Goal: Find specific page/section: Find specific page/section

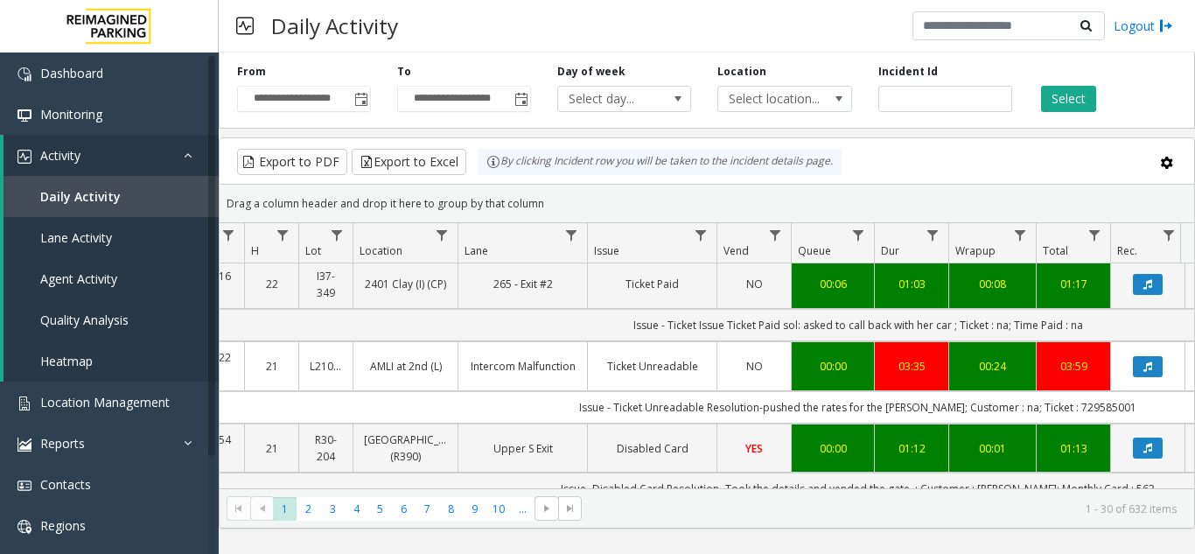
scroll to position [0, 178]
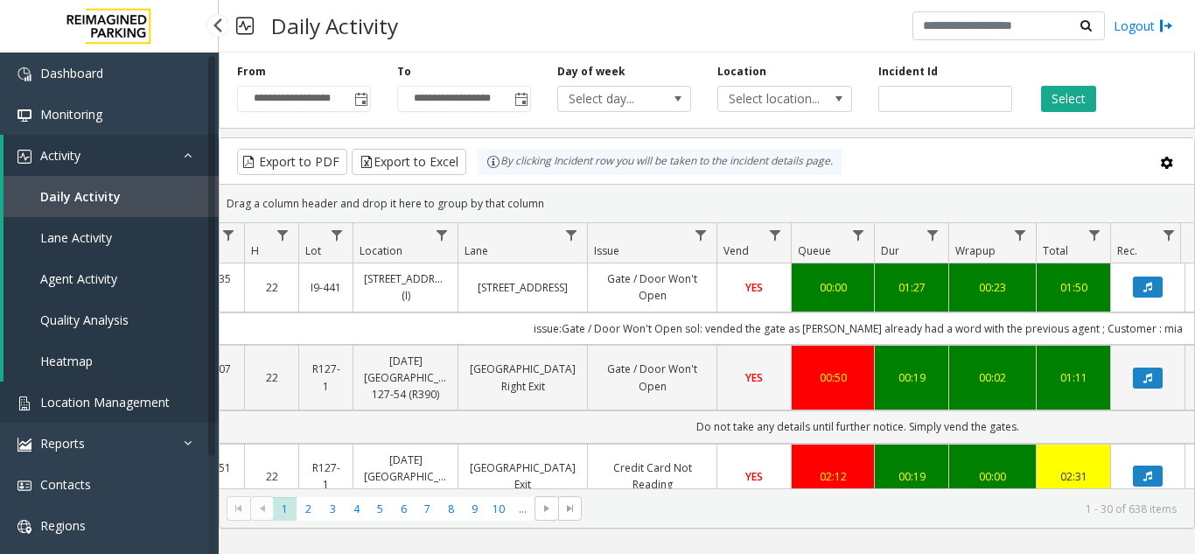
click at [105, 410] on link "Location Management" at bounding box center [109, 401] width 219 height 41
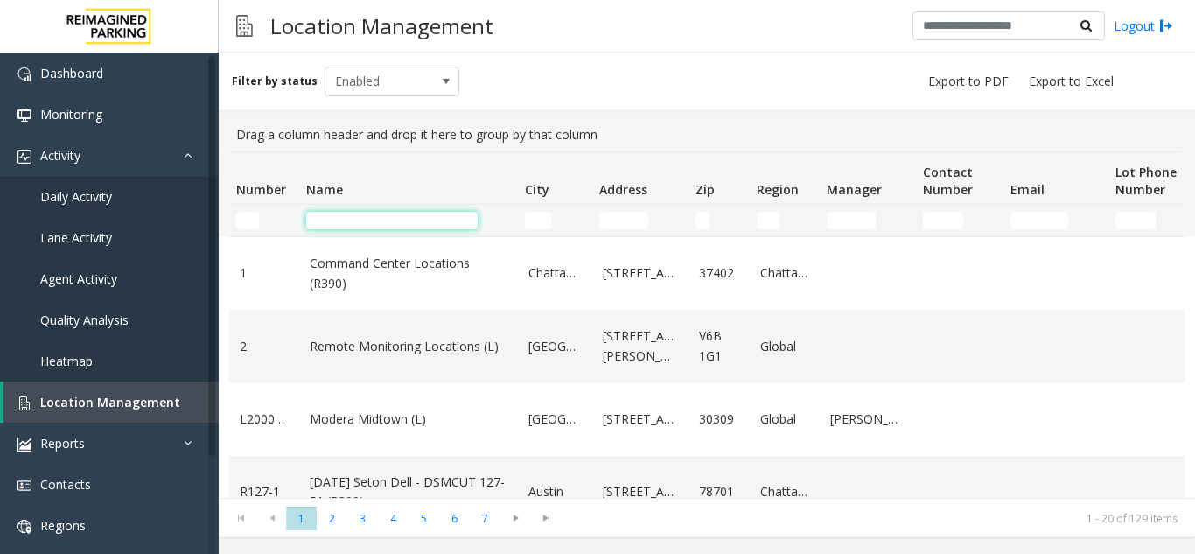
click at [399, 217] on input "Name Filter" at bounding box center [391, 220] width 171 height 17
type input "****"
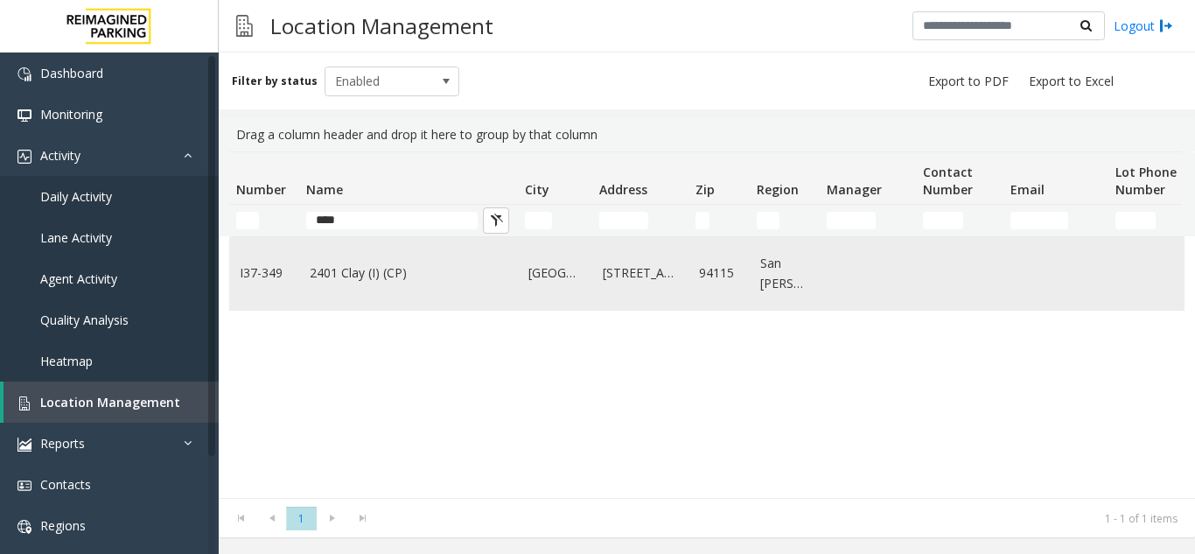
click at [384, 288] on td "2401 Clay (I) (CP)" at bounding box center [408, 273] width 219 height 73
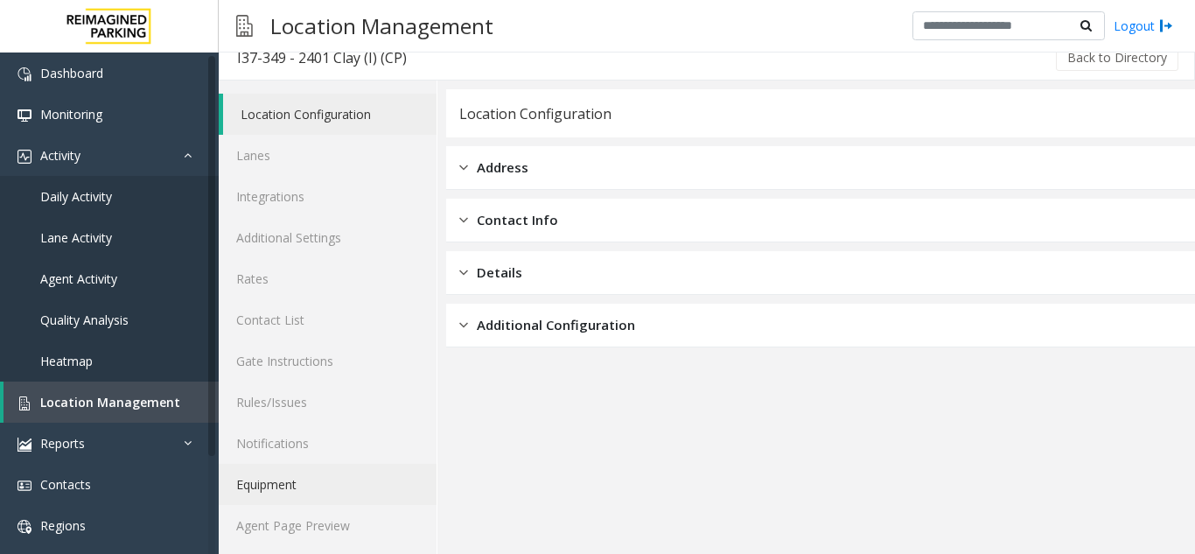
scroll to position [23, 0]
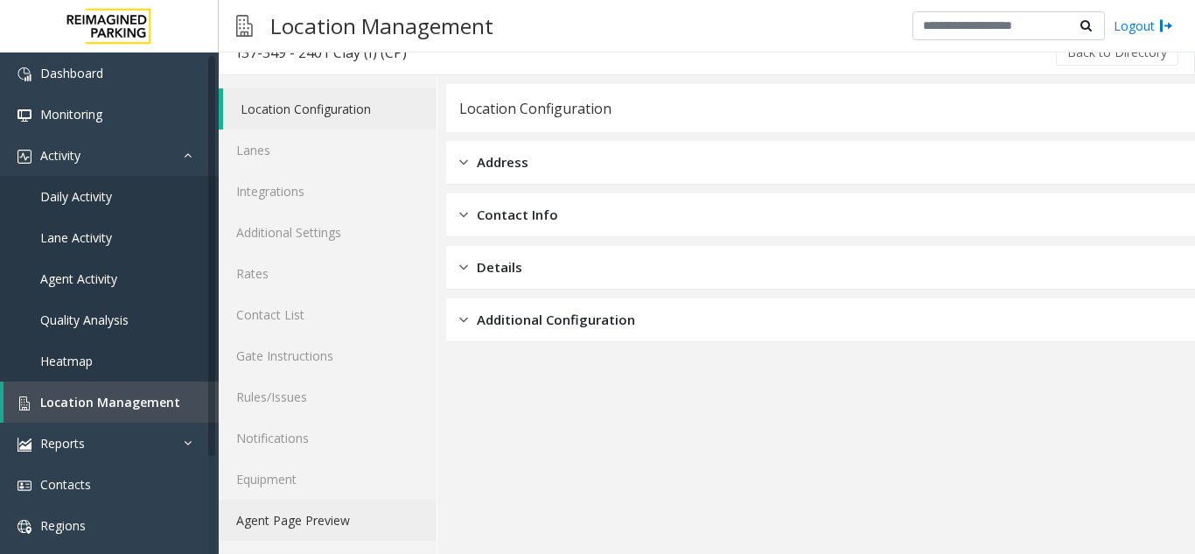
click at [327, 511] on link "Agent Page Preview" at bounding box center [328, 519] width 218 height 41
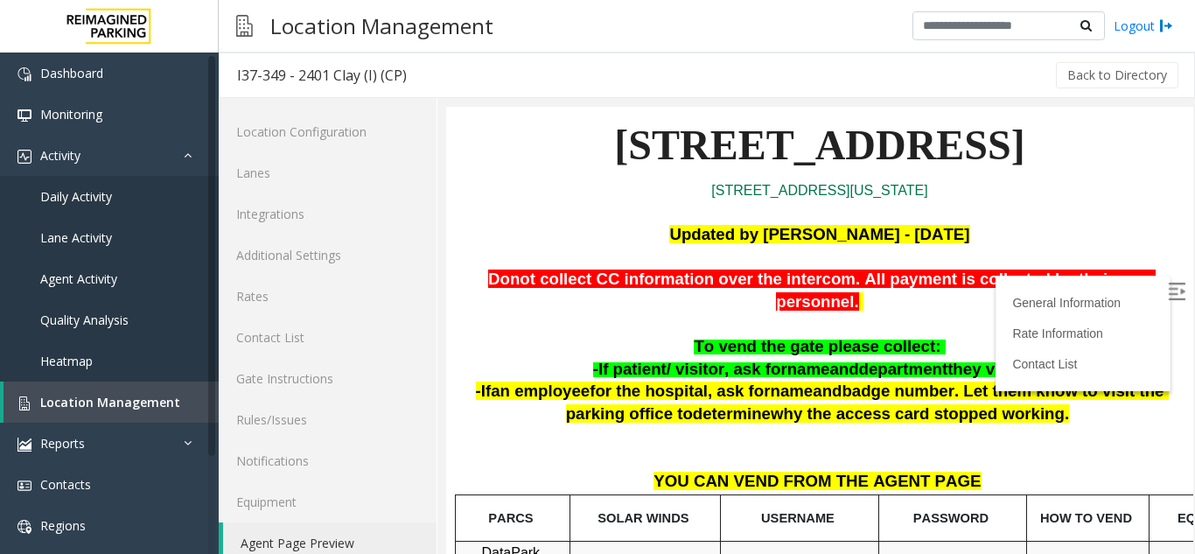
scroll to position [87, 0]
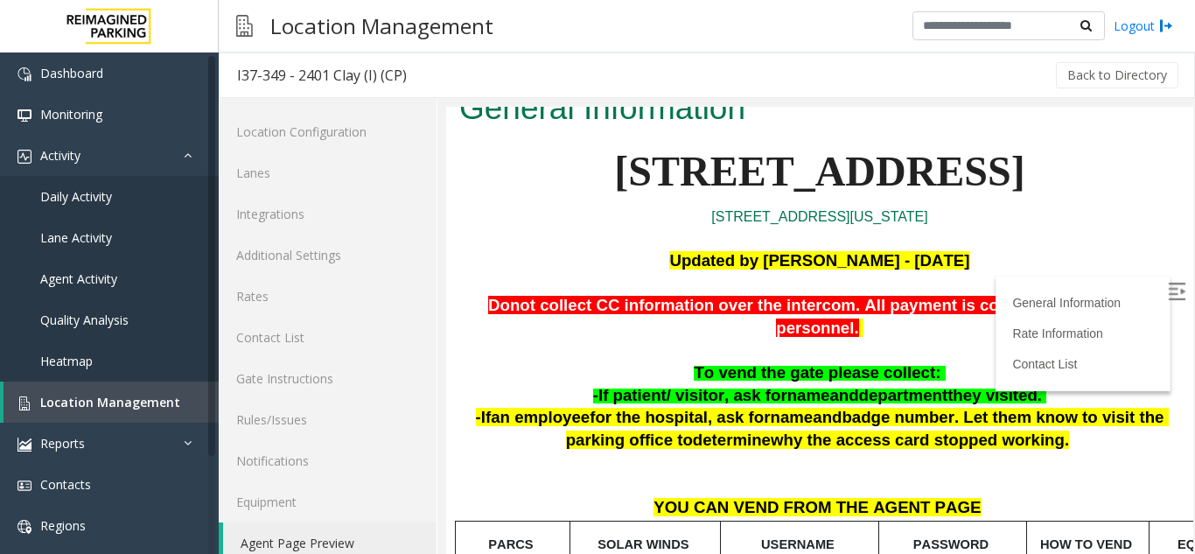
click at [1167, 290] on img at bounding box center [1175, 290] width 17 height 17
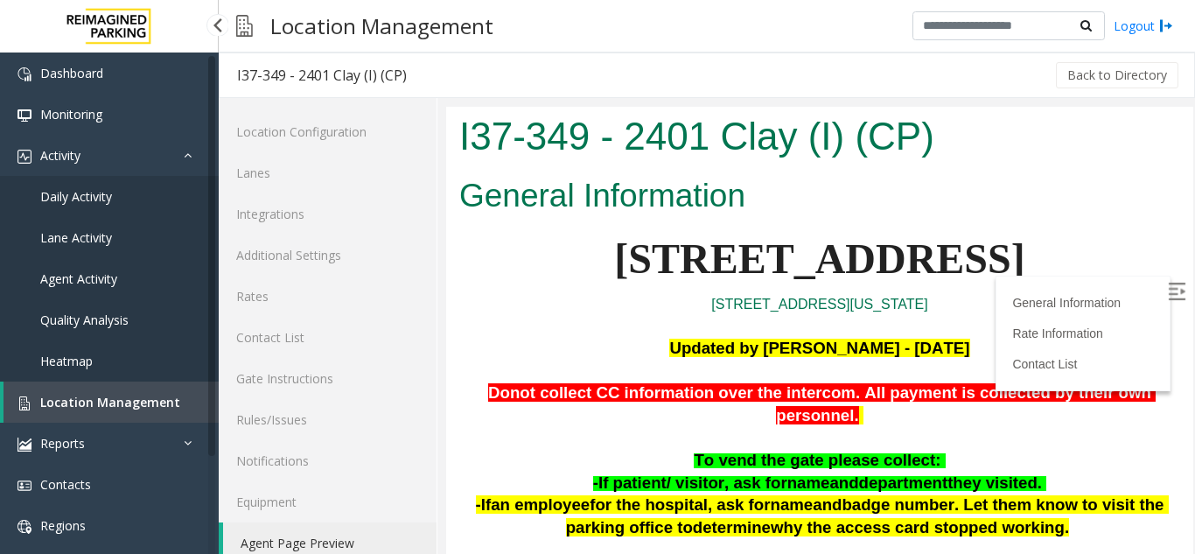
scroll to position [87, 0]
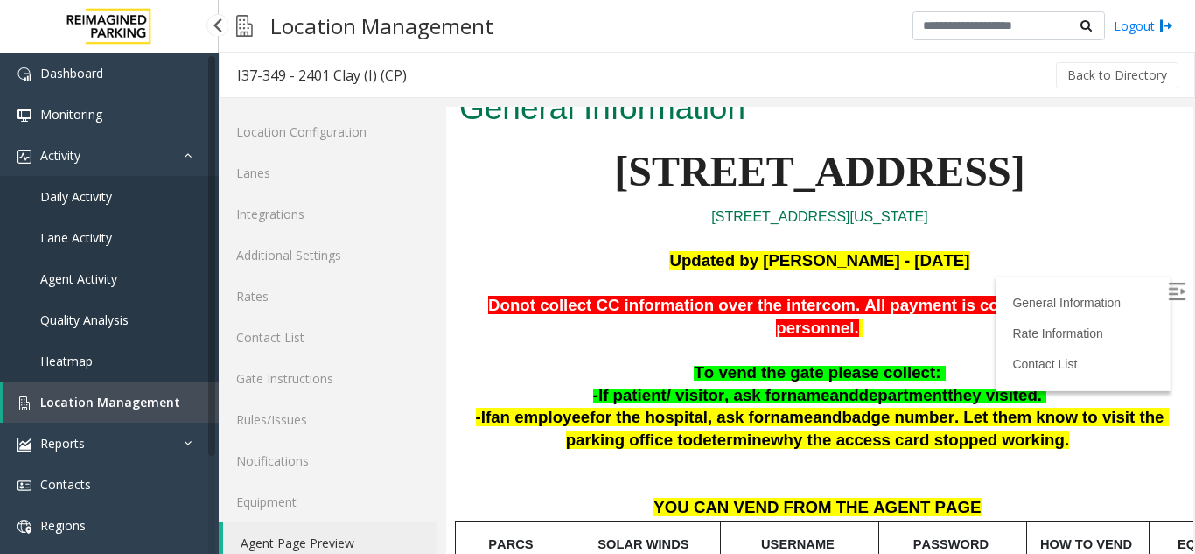
click at [113, 202] on link "Daily Activity" at bounding box center [109, 196] width 219 height 41
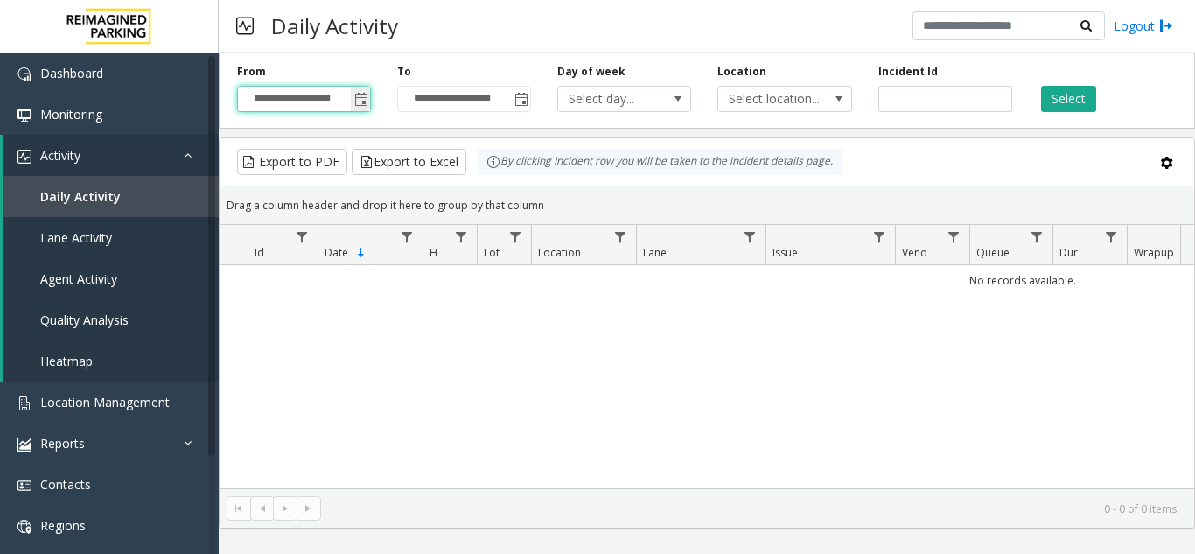
click at [350, 98] on input "**********" at bounding box center [304, 99] width 132 height 24
click at [358, 99] on span "Toggle popup" at bounding box center [361, 100] width 14 height 14
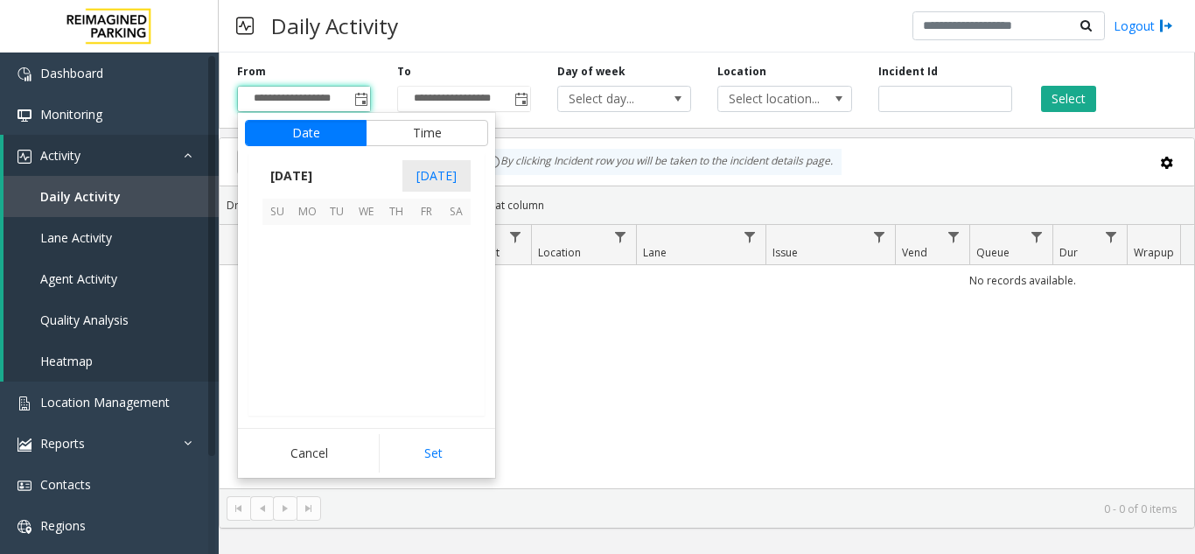
scroll to position [313654, 0]
click at [313, 362] on span "25" at bounding box center [307, 359] width 30 height 30
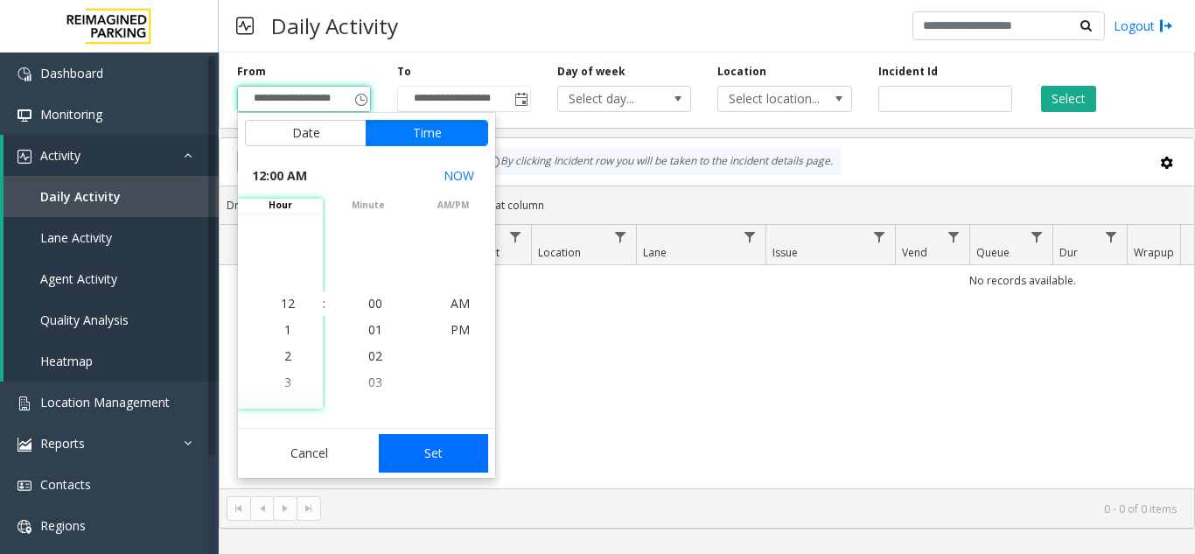
click at [445, 445] on button "Set" at bounding box center [434, 453] width 110 height 38
type input "**********"
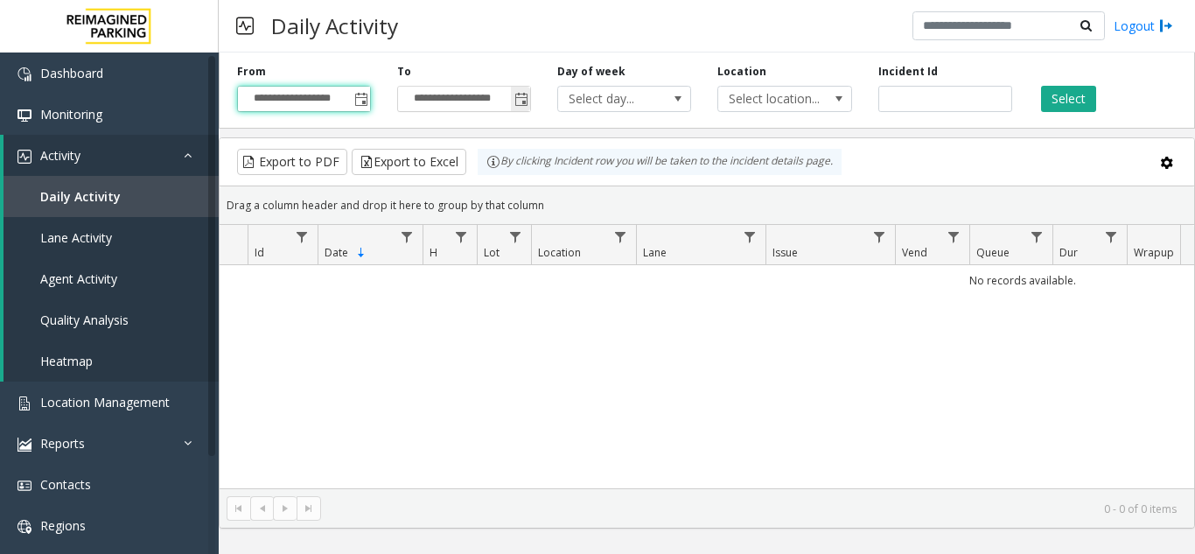
click at [522, 105] on span "Toggle popup" at bounding box center [521, 100] width 14 height 14
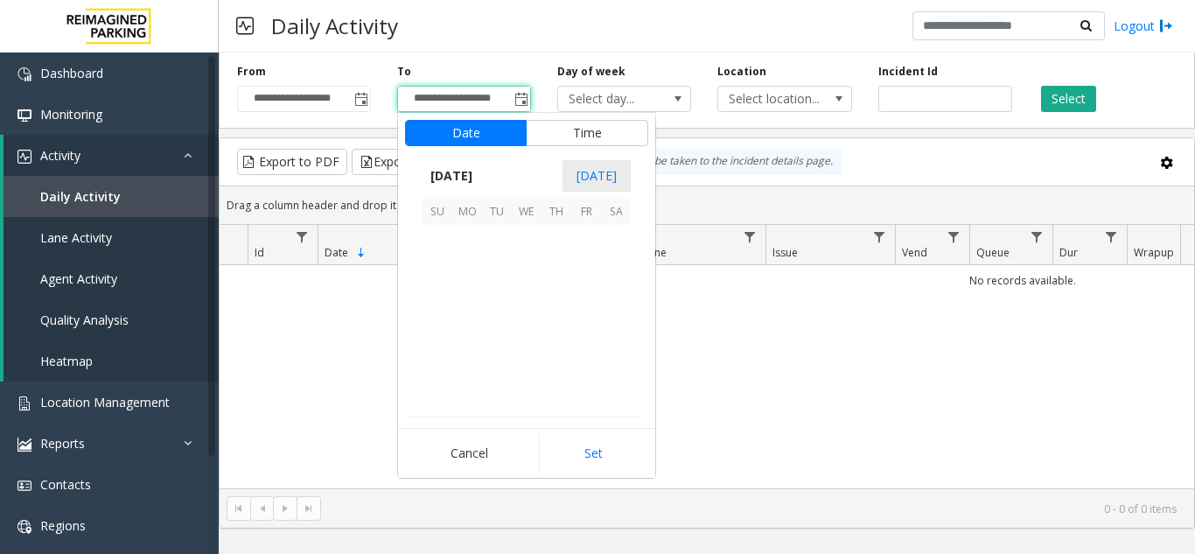
scroll to position [26, 0]
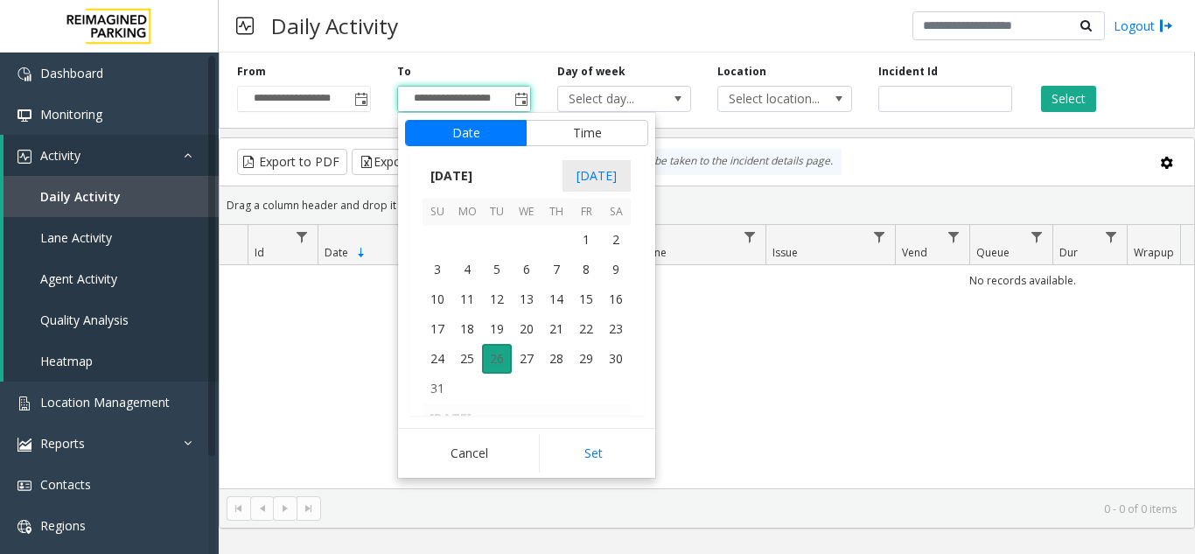
click at [503, 370] on span "26" at bounding box center [497, 359] width 30 height 30
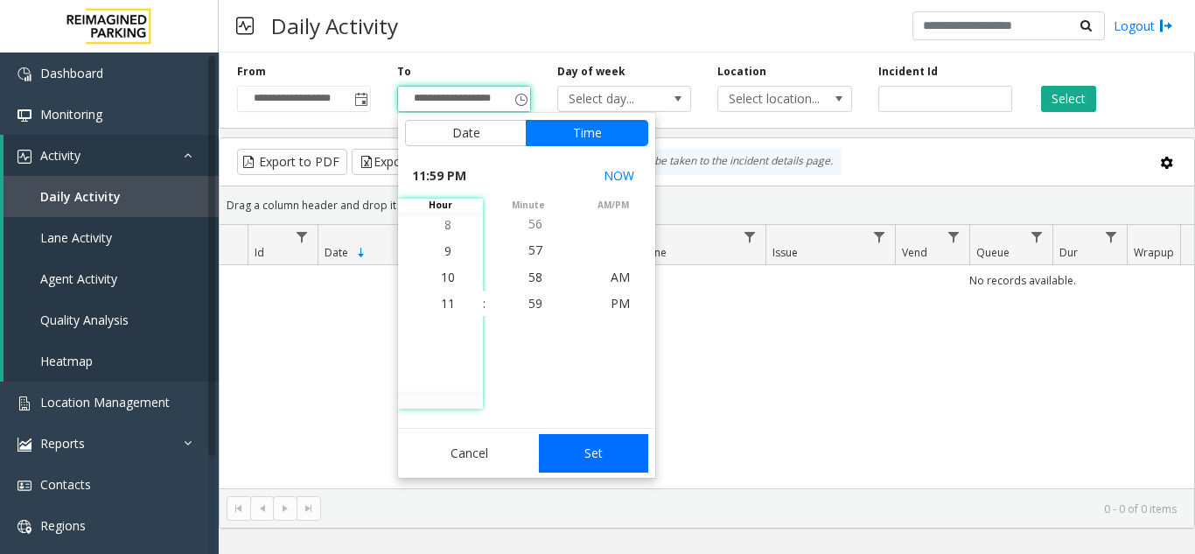
click at [643, 450] on button "Set" at bounding box center [594, 453] width 110 height 38
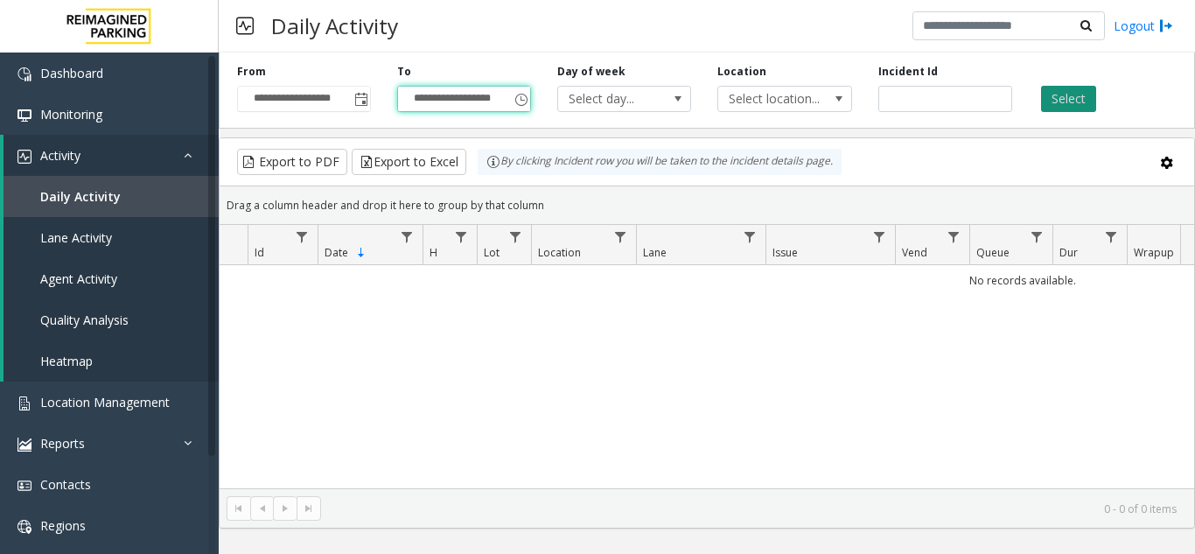
click at [1082, 96] on button "Select" at bounding box center [1068, 99] width 55 height 26
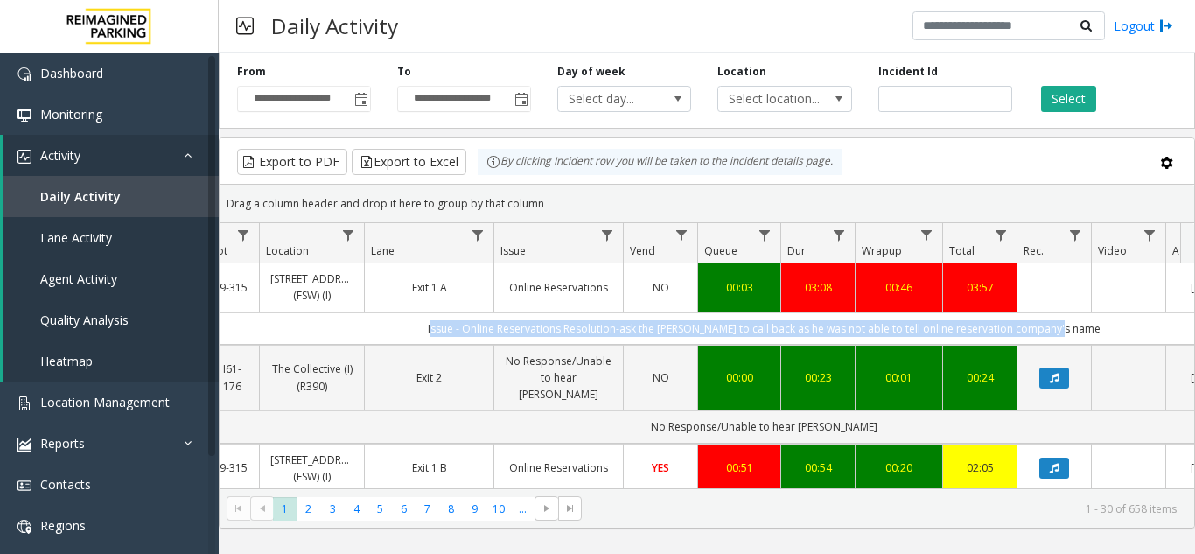
drag, startPoint x: 453, startPoint y: 325, endPoint x: 1077, endPoint y: 321, distance: 623.5
click at [1077, 321] on td "Issue - Online Reservations Resolution-ask the parker to call back as he was no…" at bounding box center [764, 328] width 1577 height 32
copy td "Issue - Online Reservations Resolution-ask the parker to call back as he was no…"
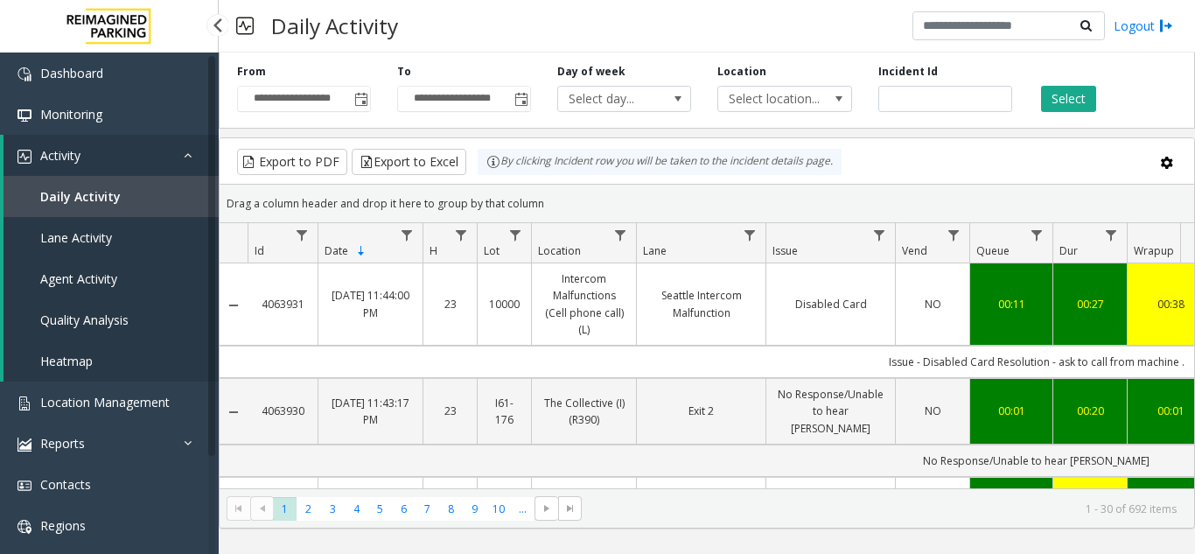
scroll to position [0, 272]
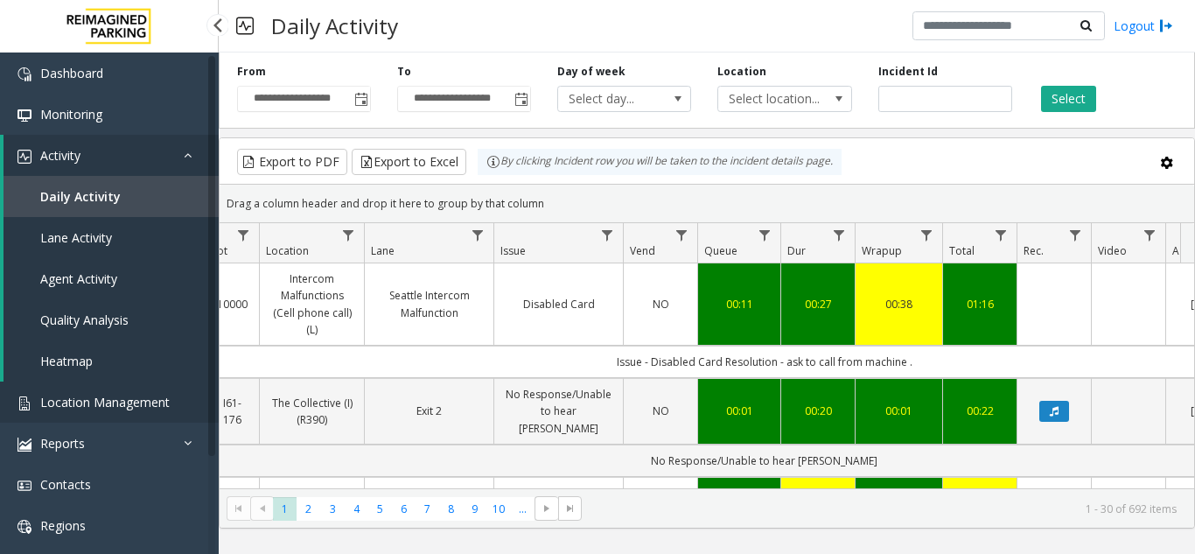
click at [121, 400] on span "Location Management" at bounding box center [104, 402] width 129 height 17
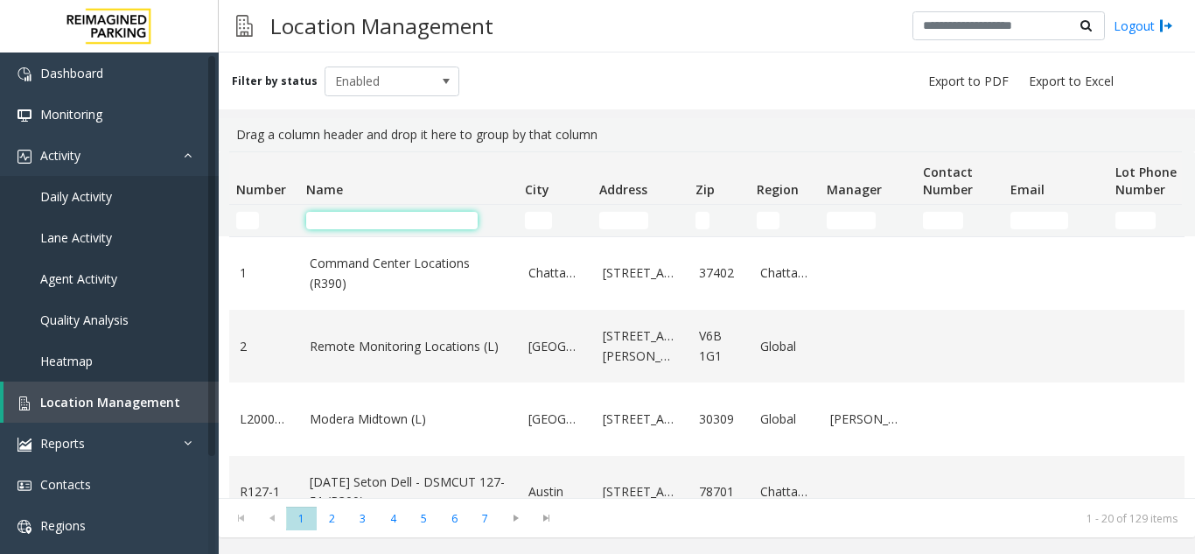
click at [338, 228] on input "Name Filter" at bounding box center [391, 220] width 171 height 17
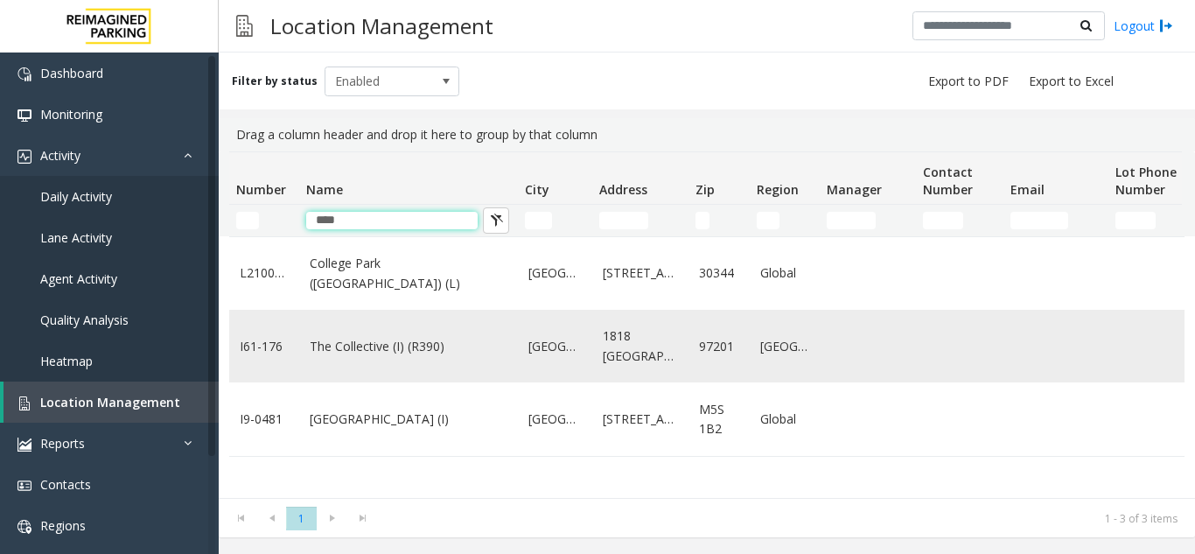
type input "****"
click at [449, 344] on link "The Collective (I) (R390)" at bounding box center [409, 346] width 198 height 19
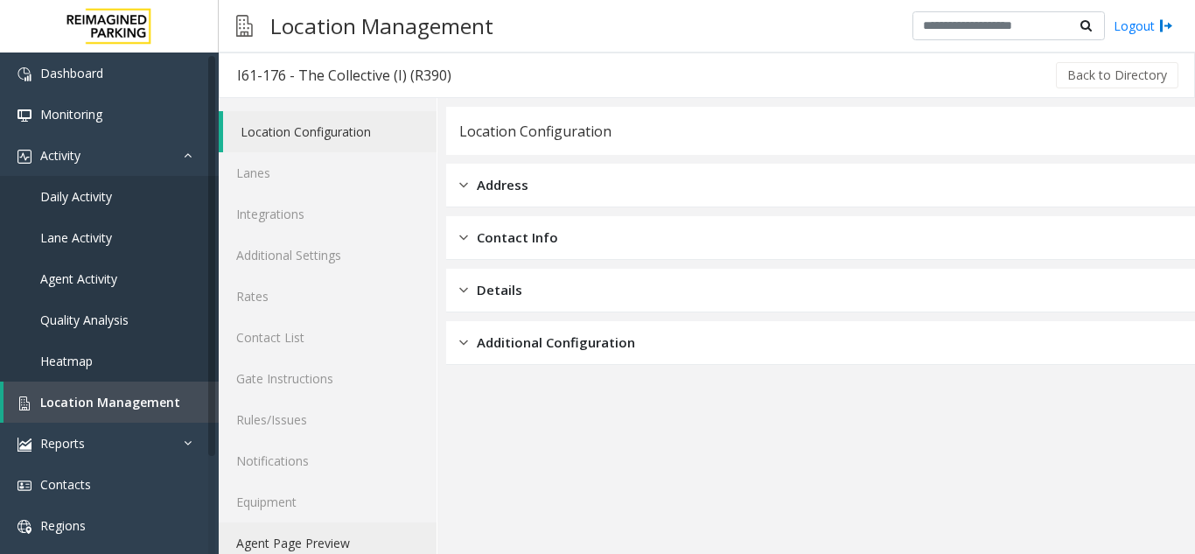
scroll to position [23, 0]
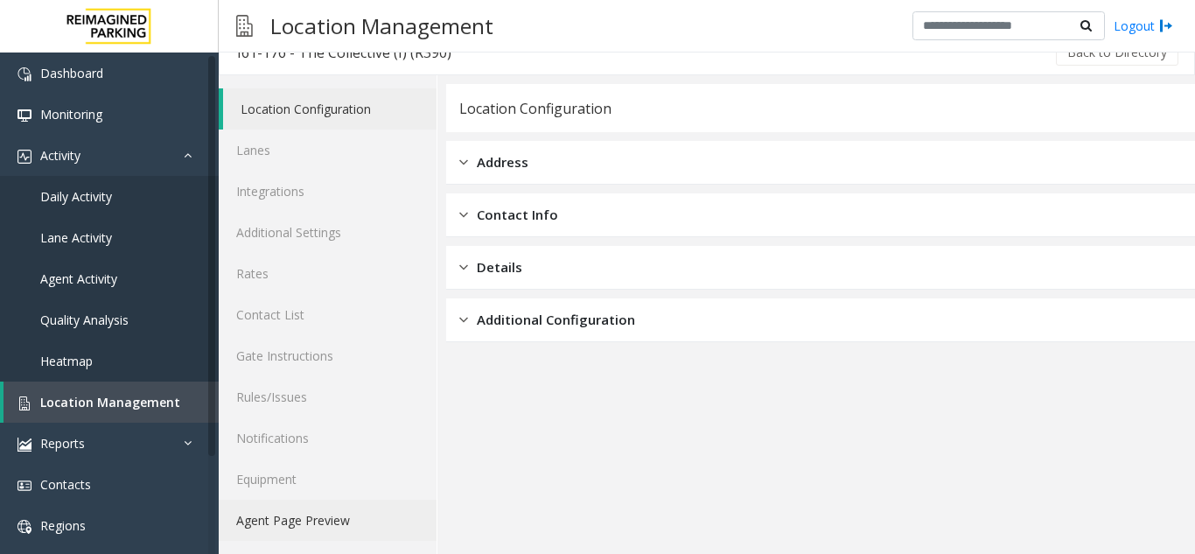
click at [323, 516] on link "Agent Page Preview" at bounding box center [328, 519] width 218 height 41
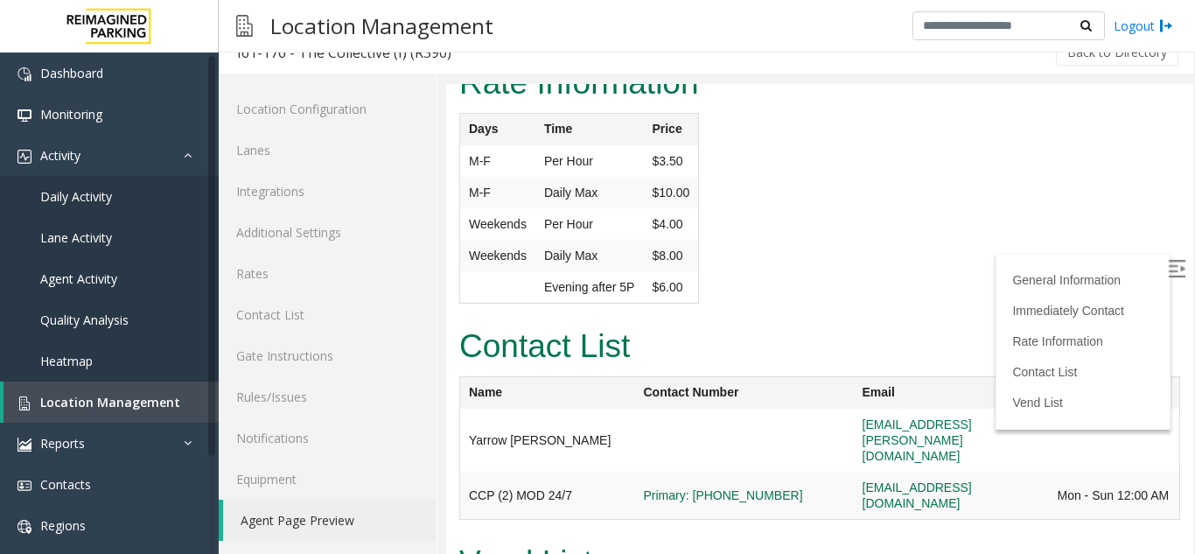
scroll to position [1924, 0]
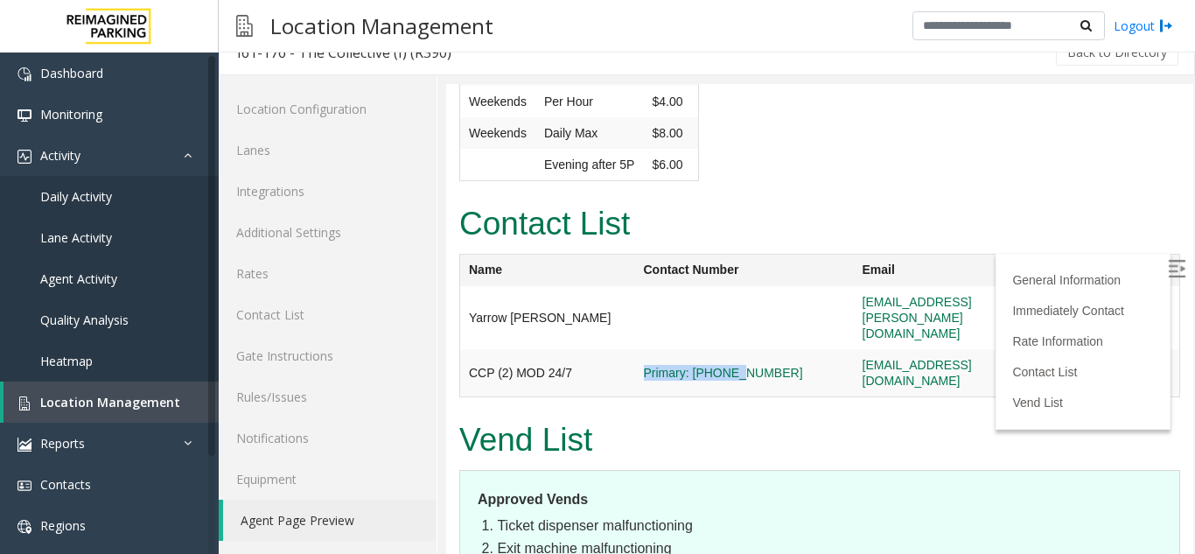
drag, startPoint x: 623, startPoint y: 317, endPoint x: 706, endPoint y: 328, distance: 83.7
click at [706, 349] on tr "CCP (2) MOD 24/7 Primary: 503-294-3275 CCPMOD@fakeemail.com Mon - Sun 12:00 AM" at bounding box center [820, 373] width 720 height 48
drag, startPoint x: 673, startPoint y: 359, endPoint x: 651, endPoint y: 342, distance: 28.2
click at [672, 417] on h2 "Vend List" at bounding box center [819, 439] width 721 height 45
drag, startPoint x: 731, startPoint y: 316, endPoint x: 662, endPoint y: 303, distance: 70.3
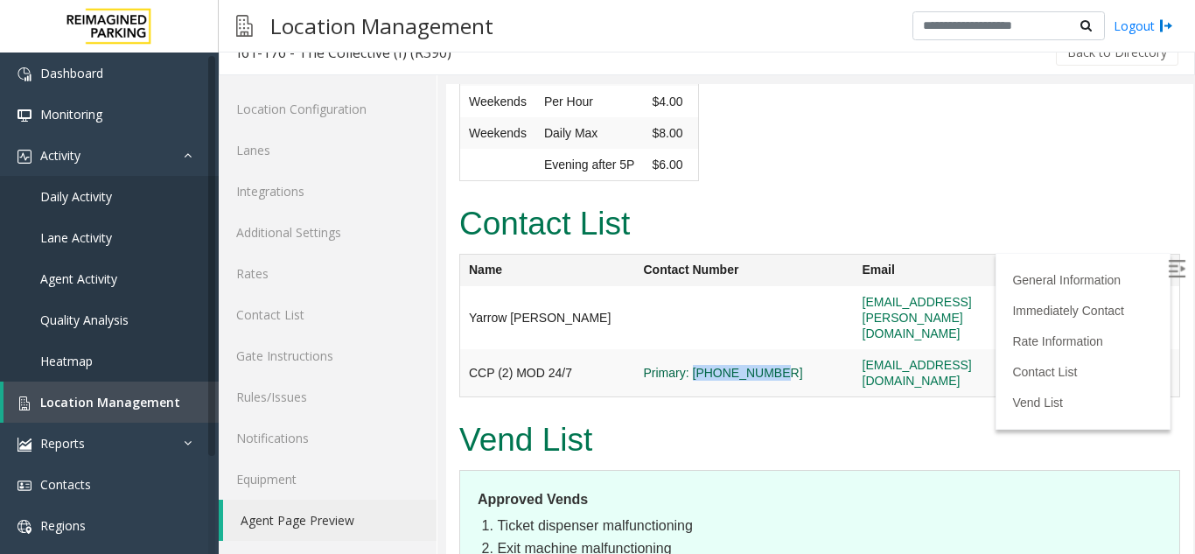
click at [662, 365] on span "Primary: 503-294-3275" at bounding box center [744, 373] width 201 height 16
copy link "503-294-3275"
click at [700, 292] on td "Primary: 503-294-3275" at bounding box center [744, 317] width 219 height 63
click at [126, 197] on link "Daily Activity" at bounding box center [109, 196] width 219 height 41
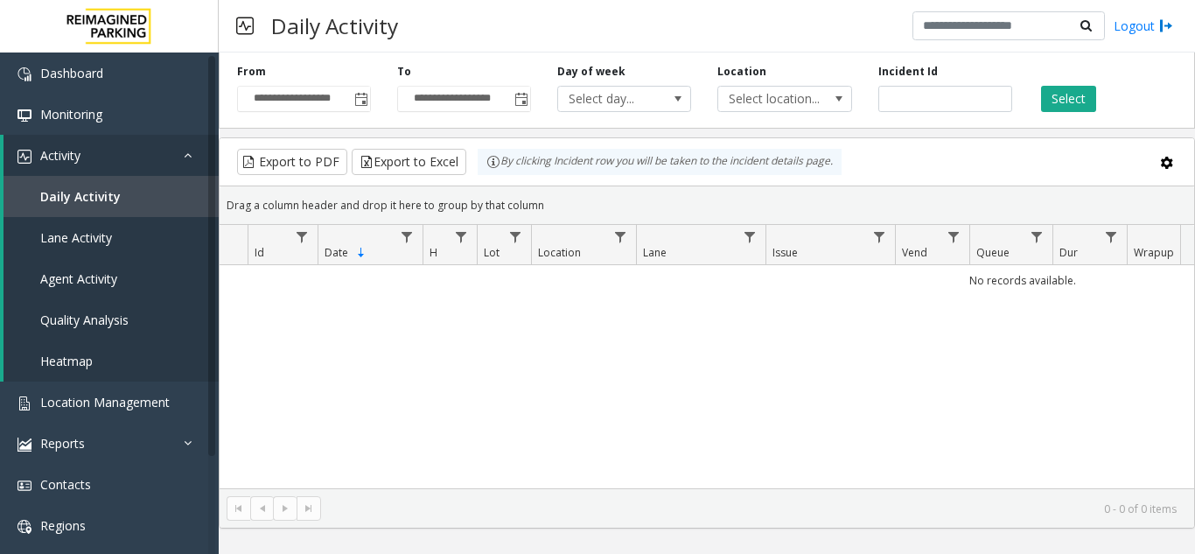
click at [363, 100] on span "Toggle popup" at bounding box center [361, 100] width 14 height 14
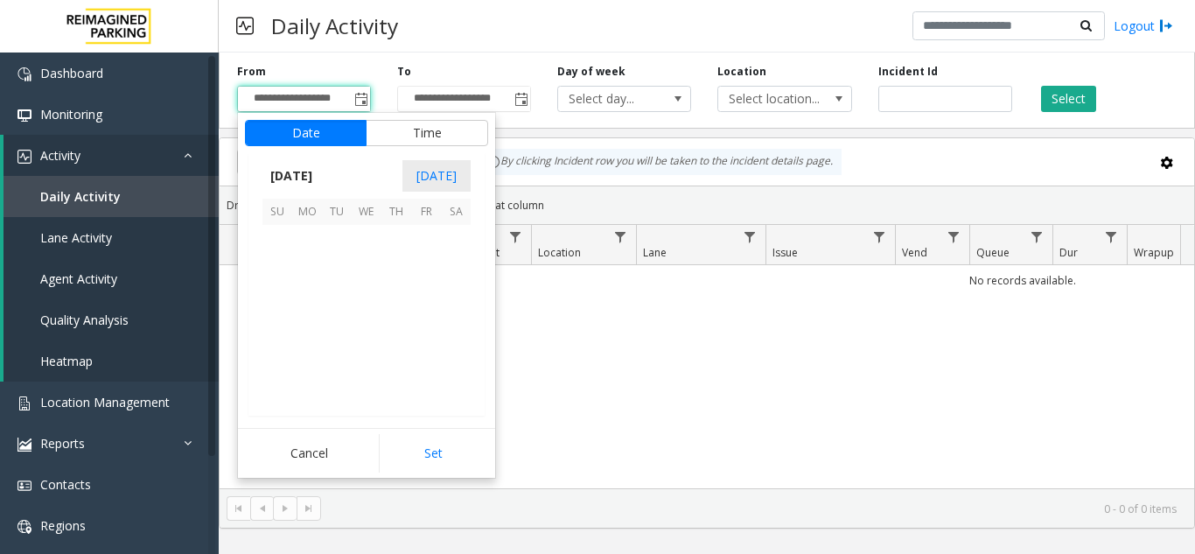
scroll to position [313654, 0]
click at [310, 353] on span "25" at bounding box center [307, 359] width 30 height 30
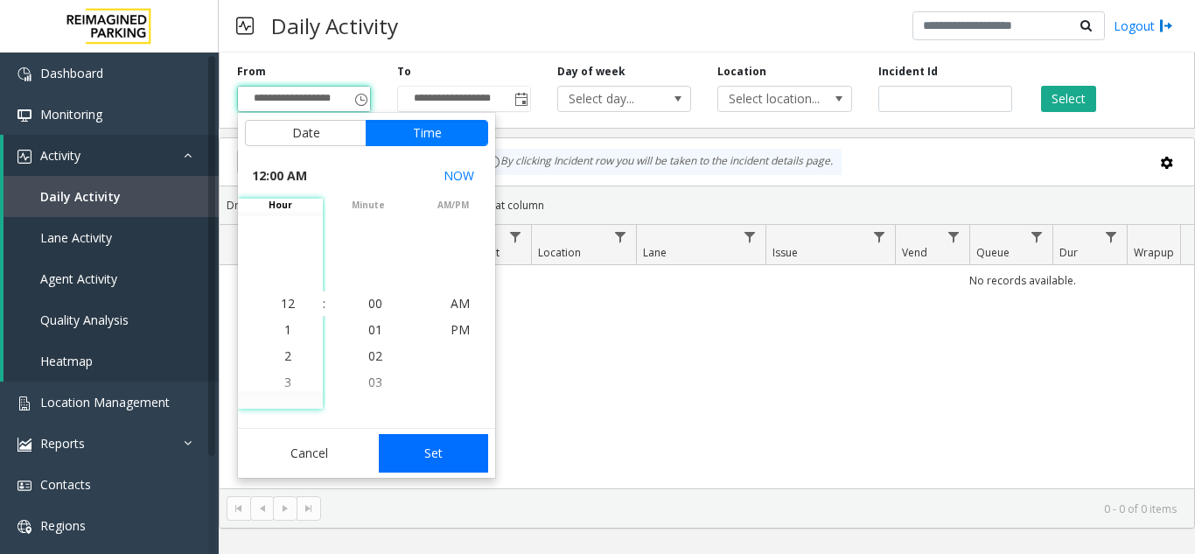
click at [428, 451] on button "Set" at bounding box center [434, 453] width 110 height 38
type input "**********"
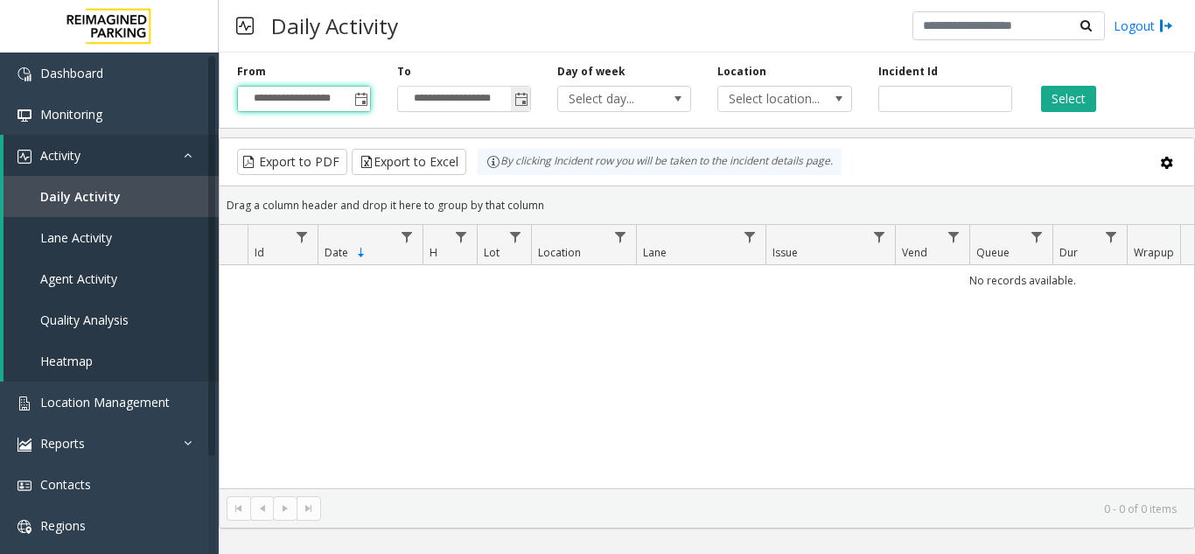
click at [515, 98] on span "Toggle popup" at bounding box center [521, 100] width 14 height 14
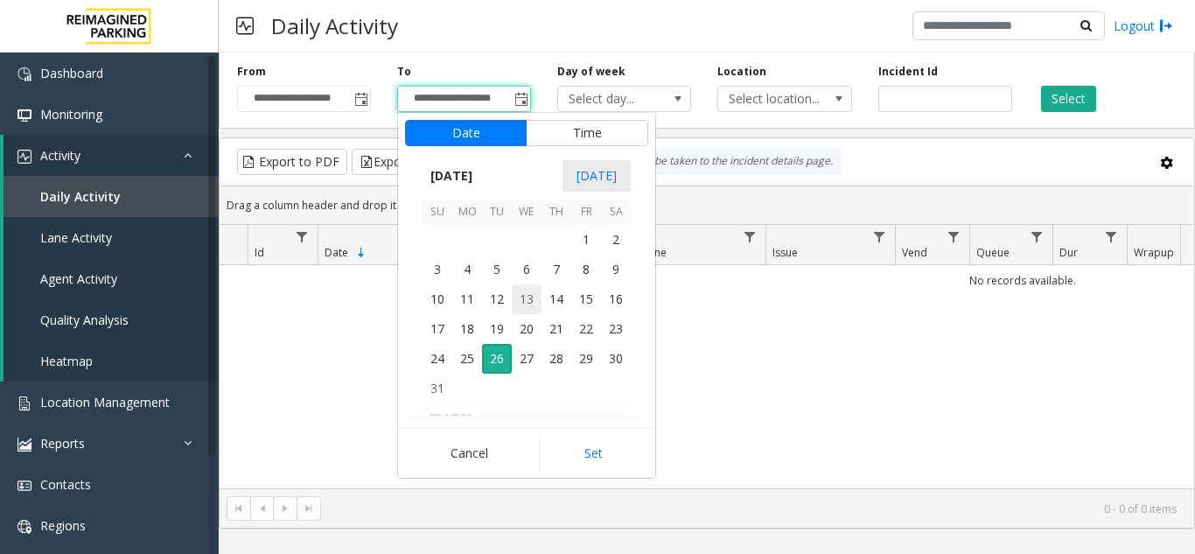
scroll to position [26, 0]
click at [498, 353] on span "26" at bounding box center [497, 359] width 30 height 30
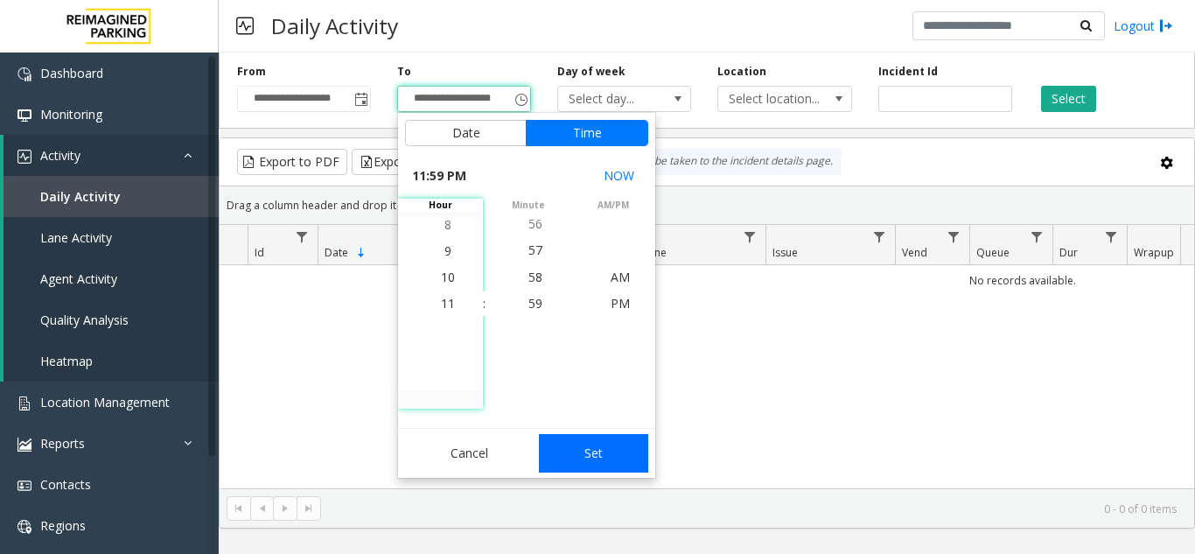
click at [572, 457] on button "Set" at bounding box center [594, 453] width 110 height 38
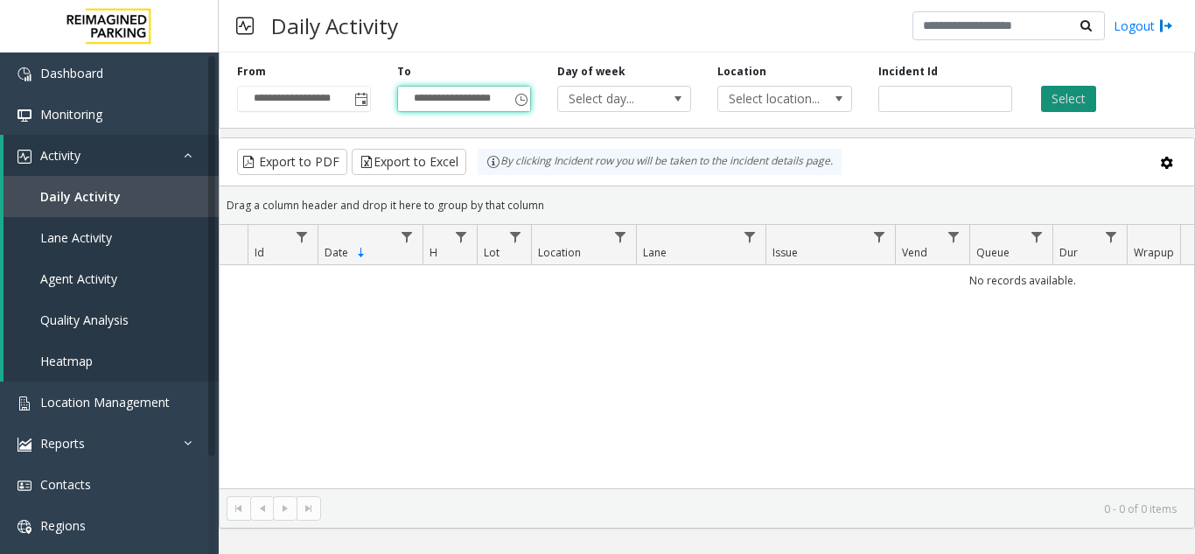
click at [1068, 101] on button "Select" at bounding box center [1068, 99] width 55 height 26
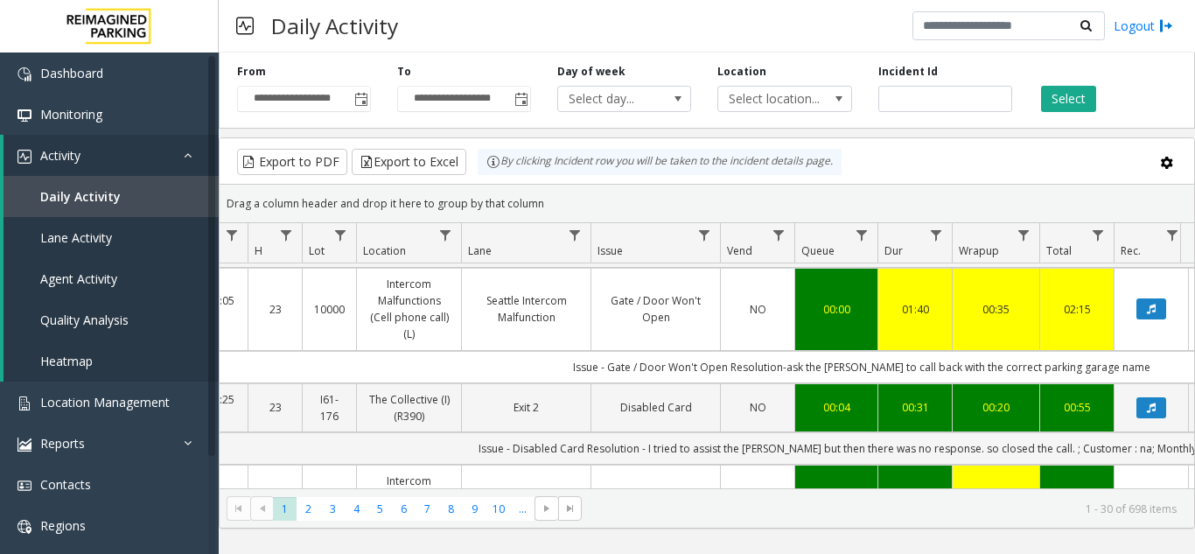
scroll to position [962, 175]
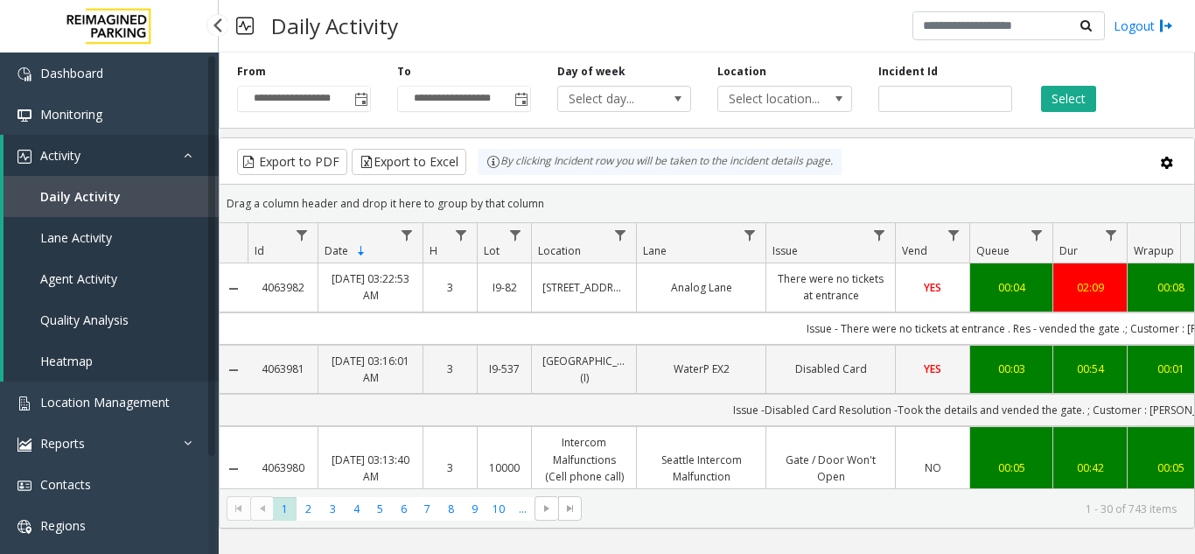
click at [102, 402] on span "Location Management" at bounding box center [104, 402] width 129 height 17
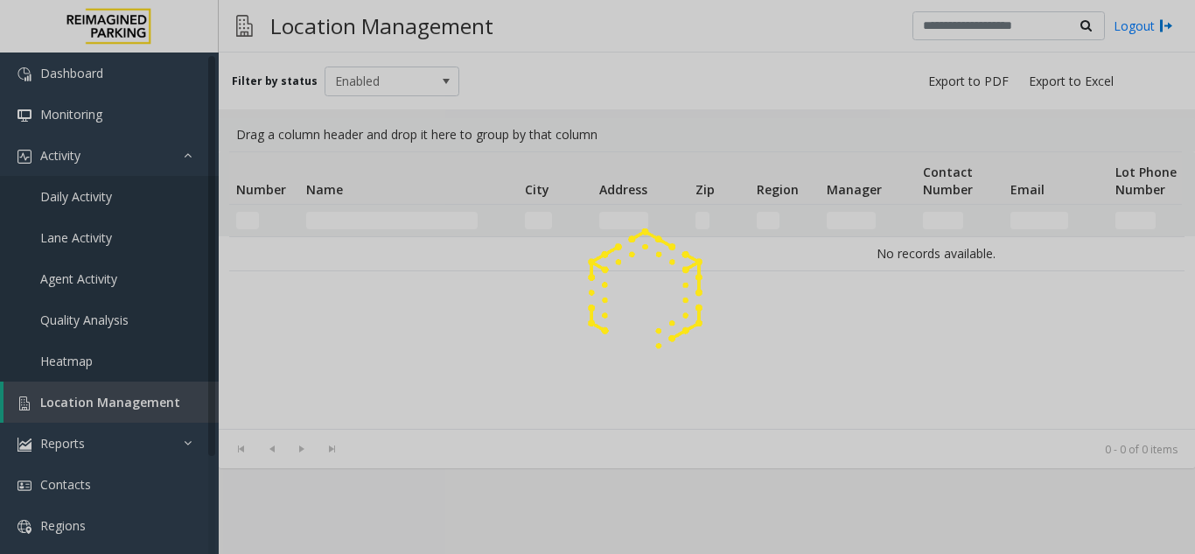
click at [378, 223] on div at bounding box center [597, 277] width 1195 height 554
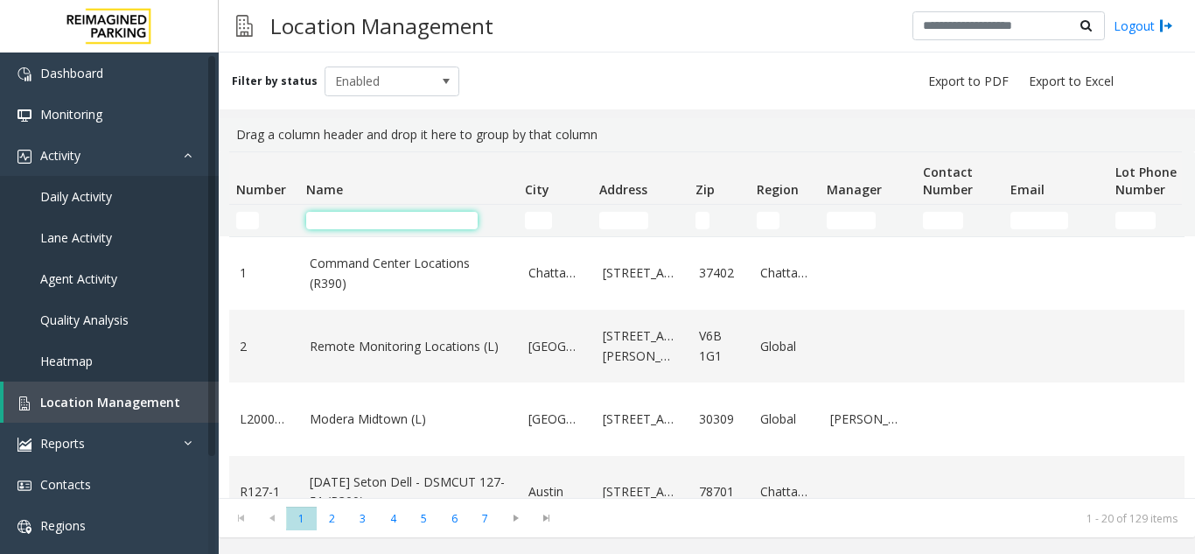
click at [380, 222] on input "Name Filter" at bounding box center [391, 220] width 171 height 17
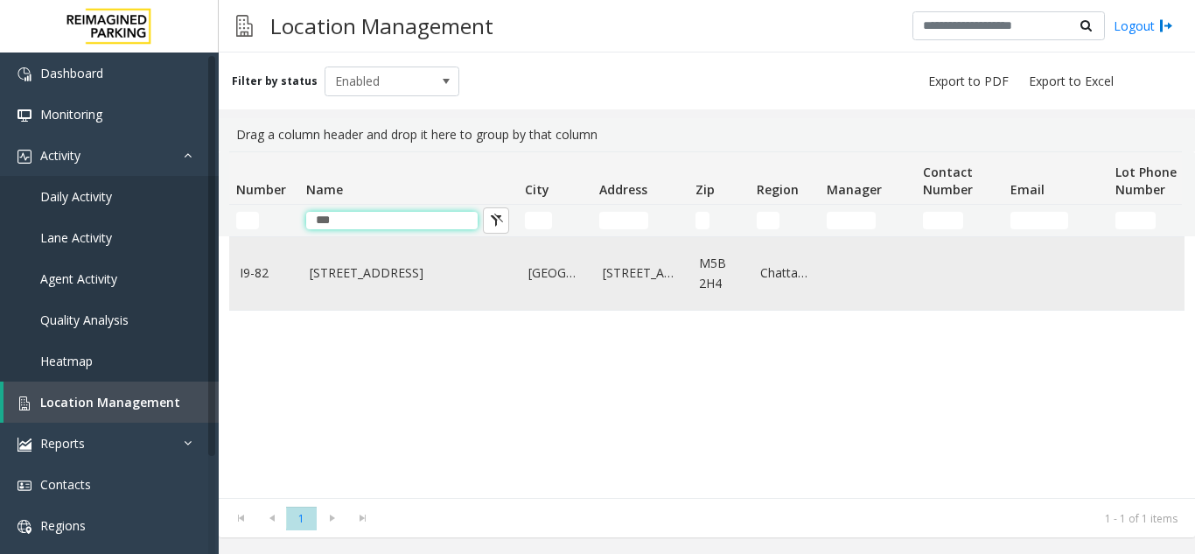
type input "***"
click at [439, 275] on link "[STREET_ADDRESS]" at bounding box center [409, 272] width 198 height 19
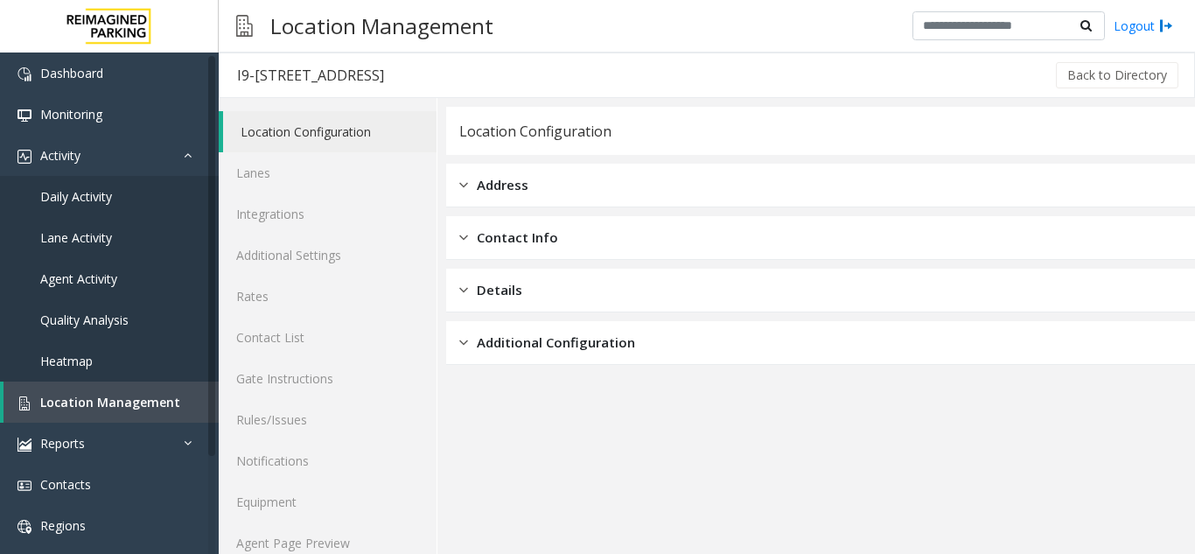
scroll to position [23, 0]
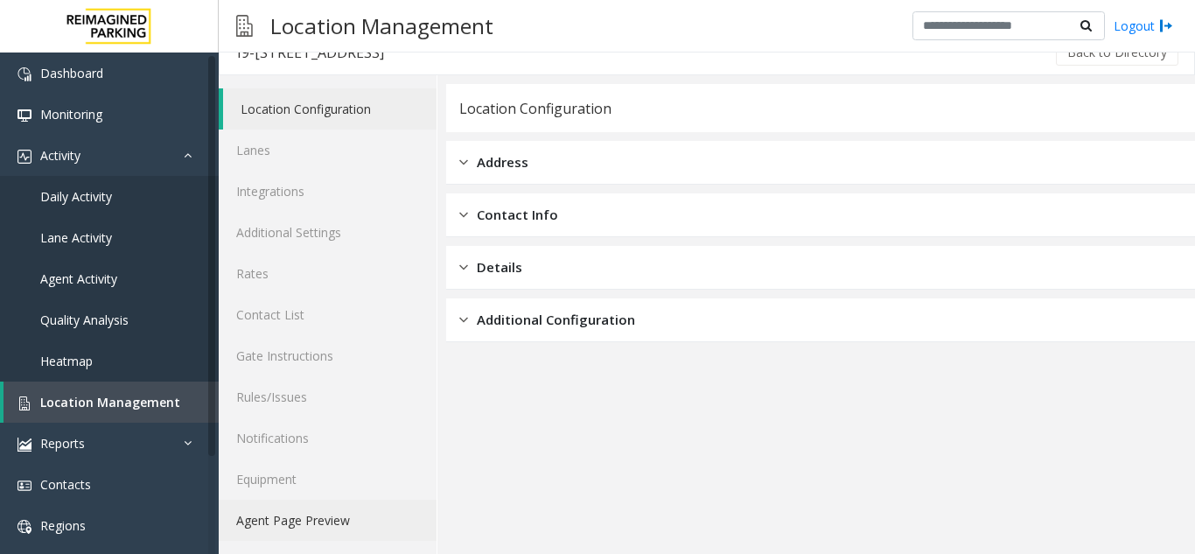
click at [336, 519] on link "Agent Page Preview" at bounding box center [328, 519] width 218 height 41
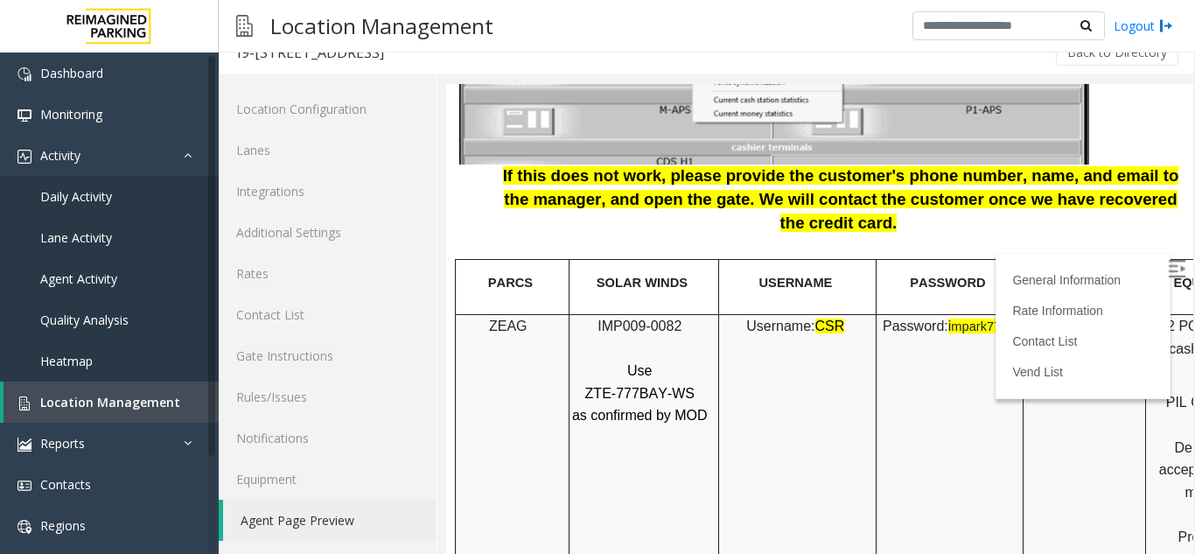
scroll to position [2099, 0]
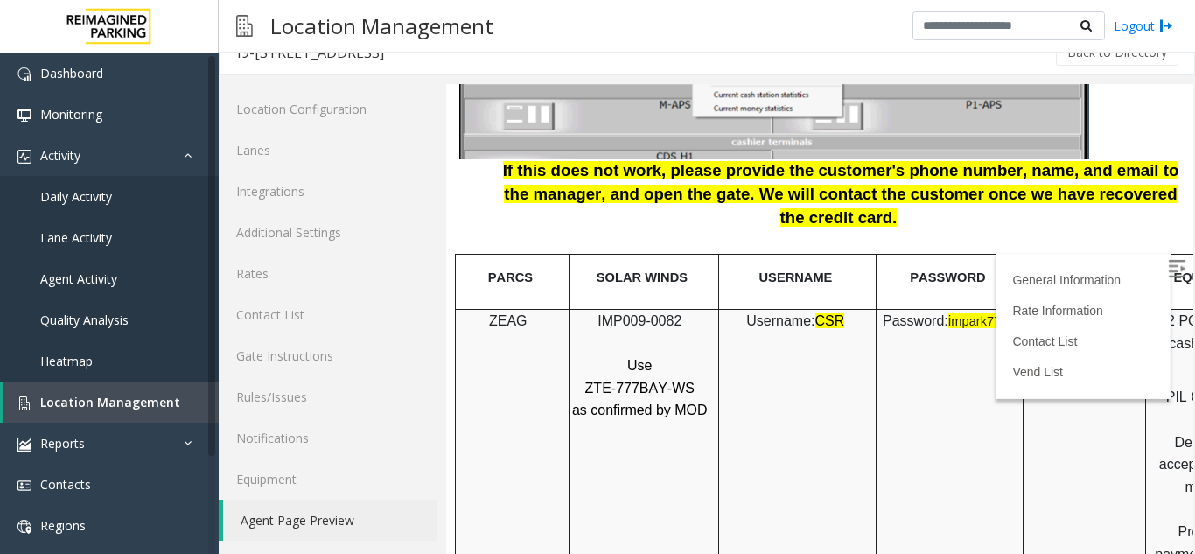
click at [1167, 267] on img at bounding box center [1175, 268] width 17 height 17
click at [93, 185] on link "Daily Activity" at bounding box center [109, 196] width 219 height 41
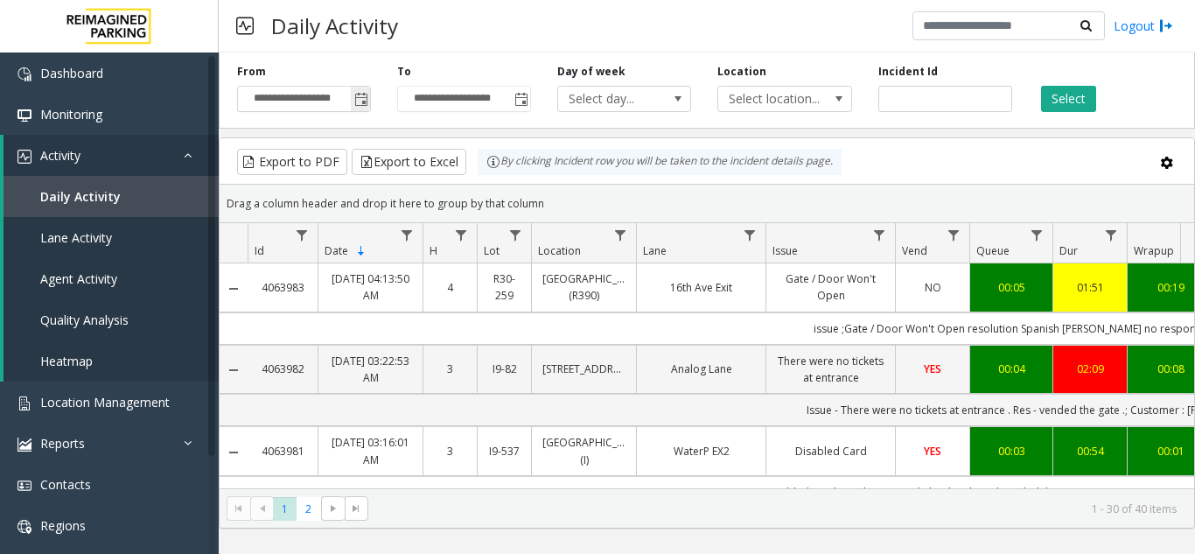
click at [356, 105] on span "Toggle popup" at bounding box center [361, 100] width 14 height 14
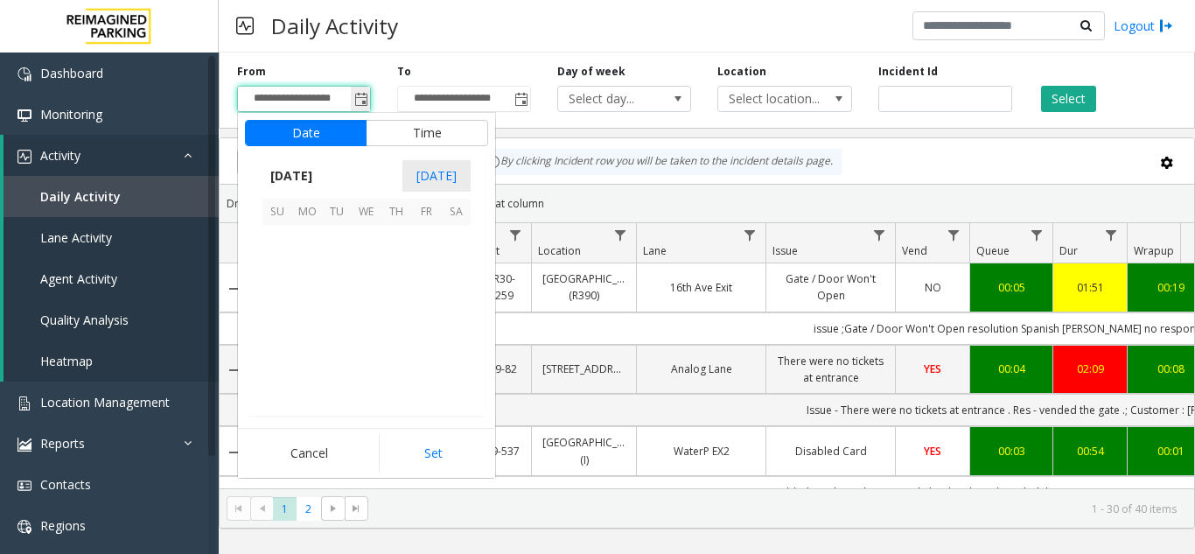
scroll to position [313654, 0]
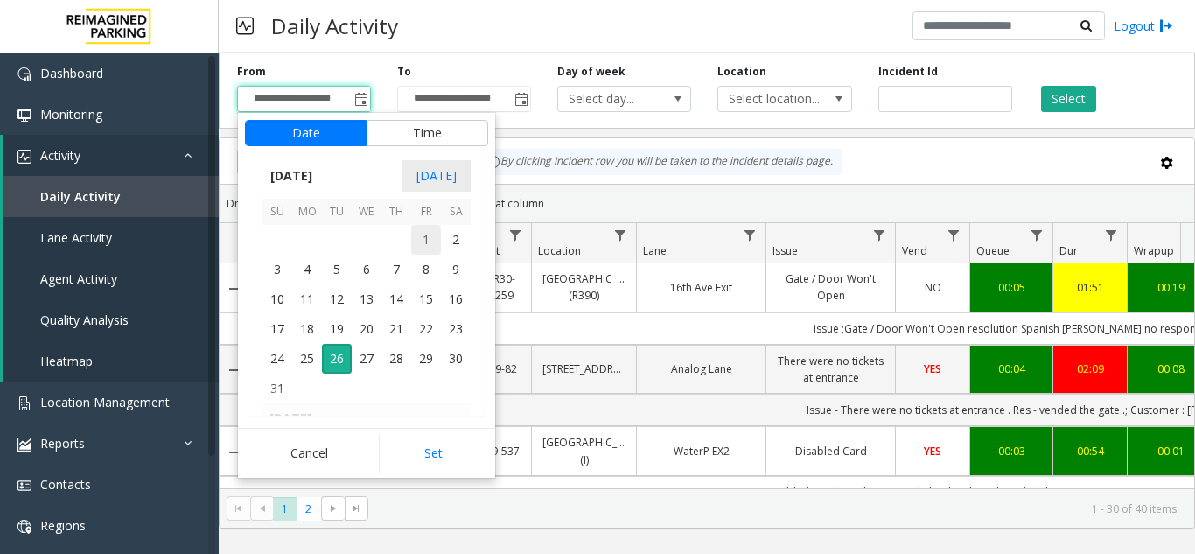
click at [431, 233] on span "1" at bounding box center [426, 240] width 30 height 30
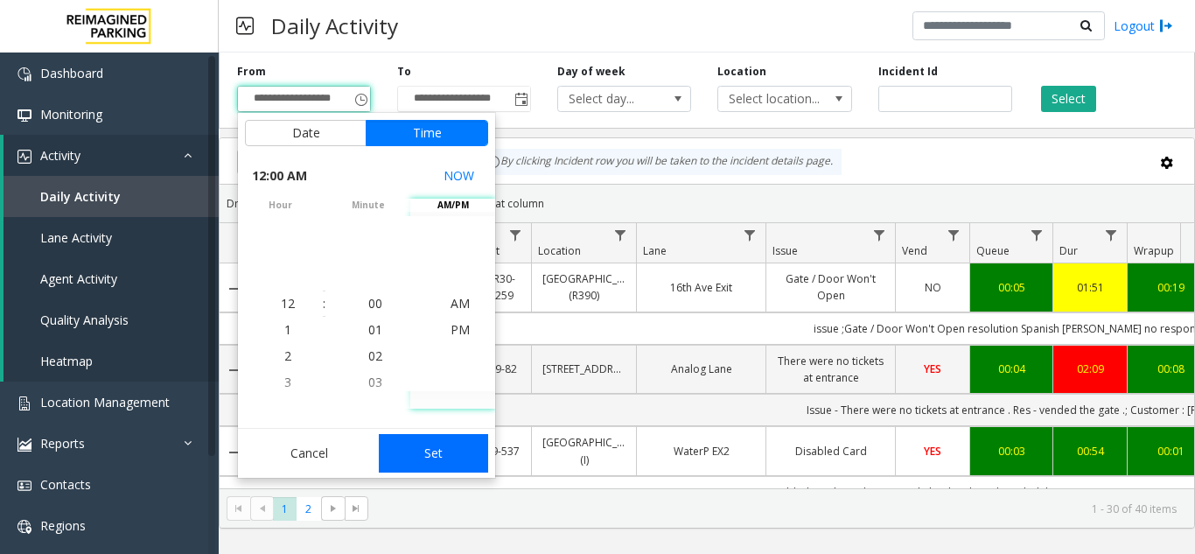
click at [443, 449] on button "Set" at bounding box center [434, 453] width 110 height 38
type input "**********"
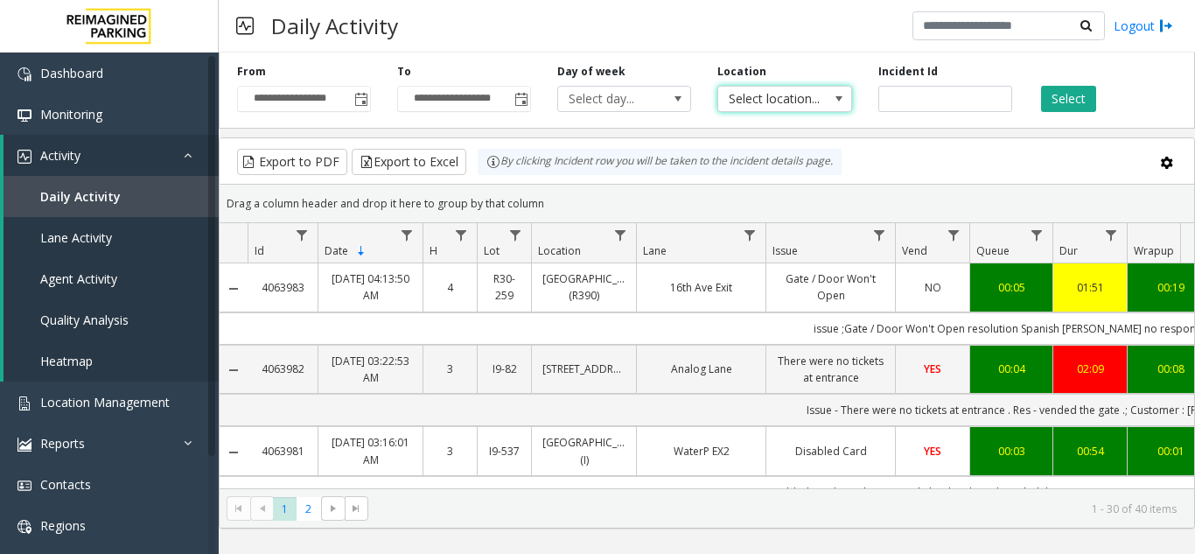
click at [792, 93] on span "Select location..." at bounding box center [771, 99] width 106 height 24
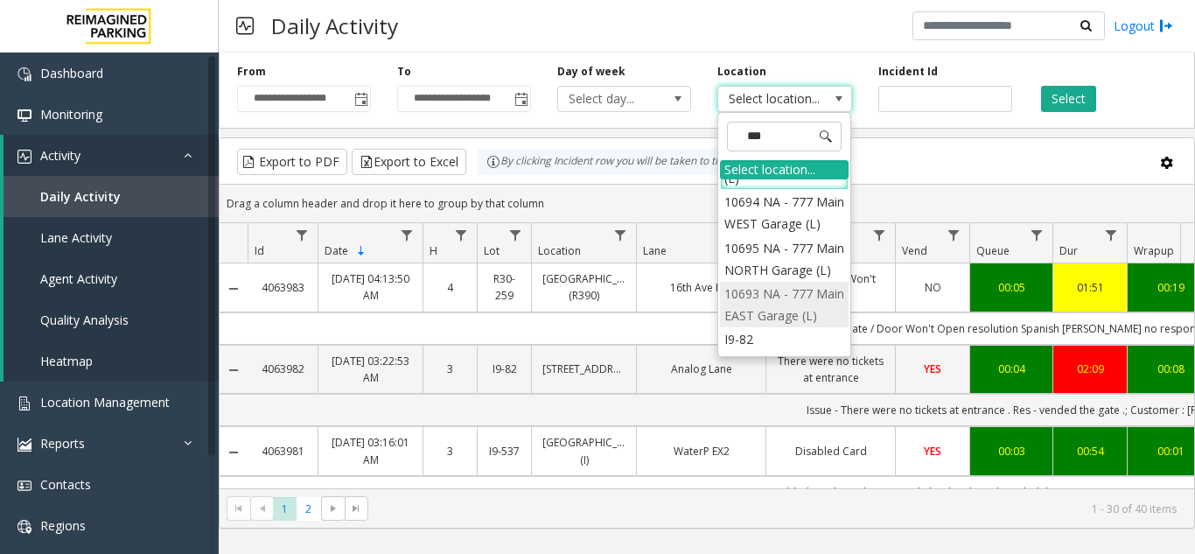
scroll to position [87, 0]
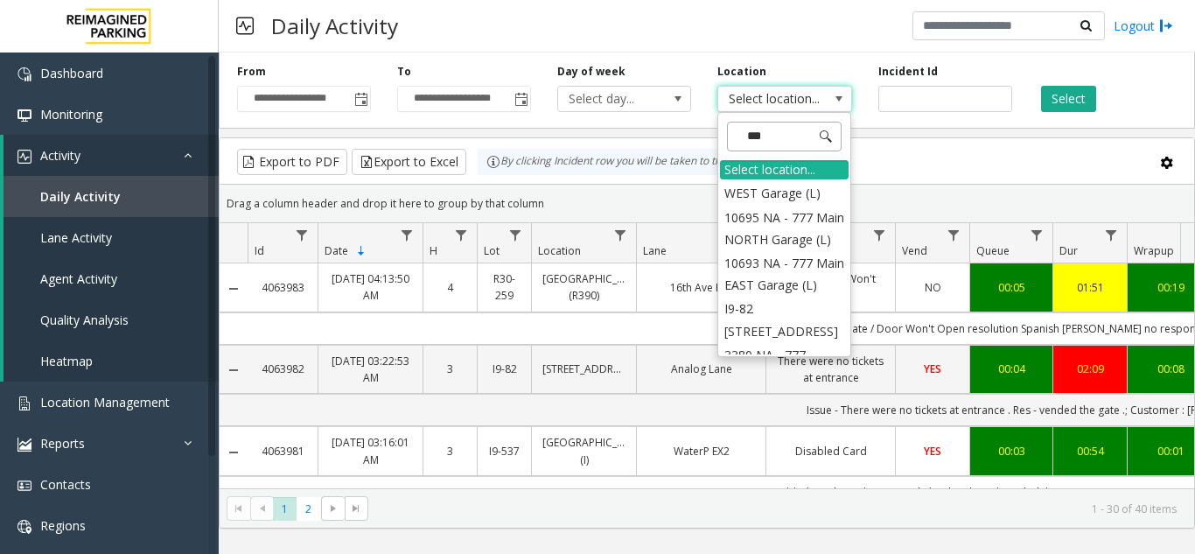
click at [784, 134] on input "***" at bounding box center [784, 137] width 115 height 30
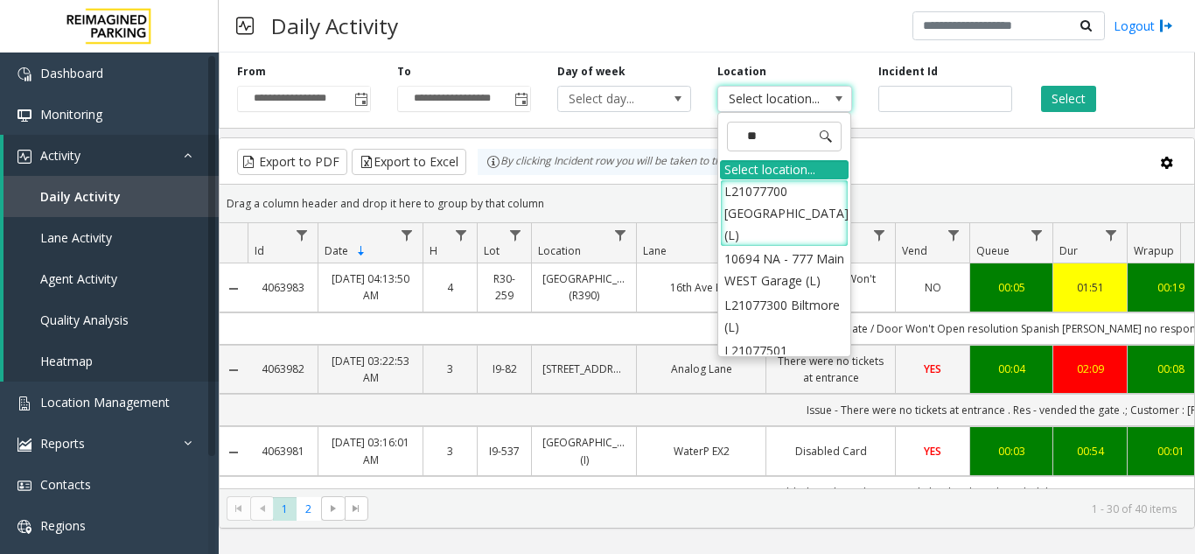
type input "*"
type input "***"
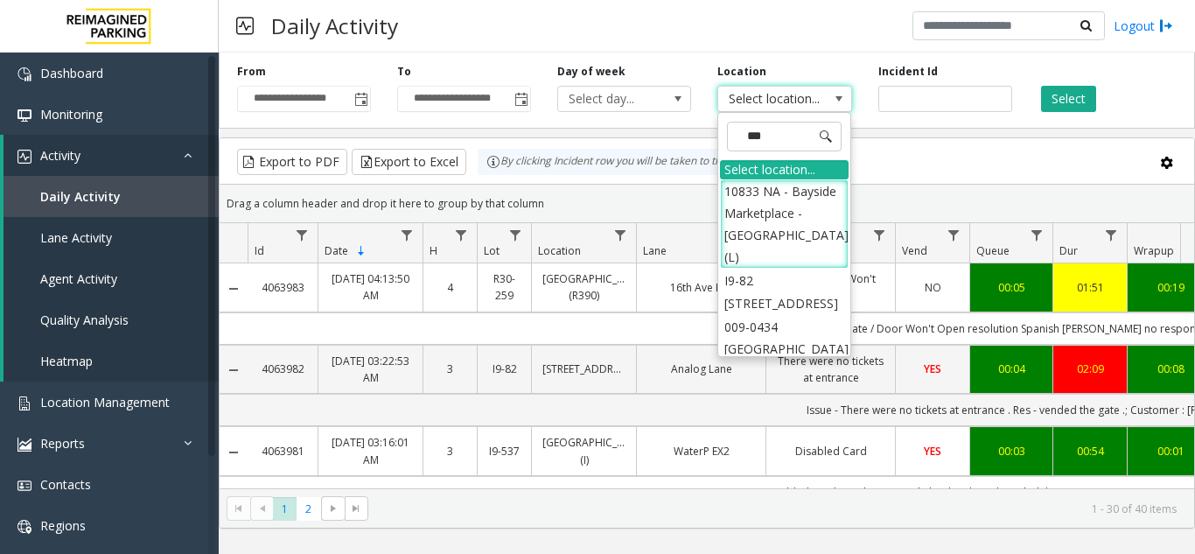
click at [754, 290] on li "I9-82 [STREET_ADDRESS]" at bounding box center [784, 290] width 129 height 45
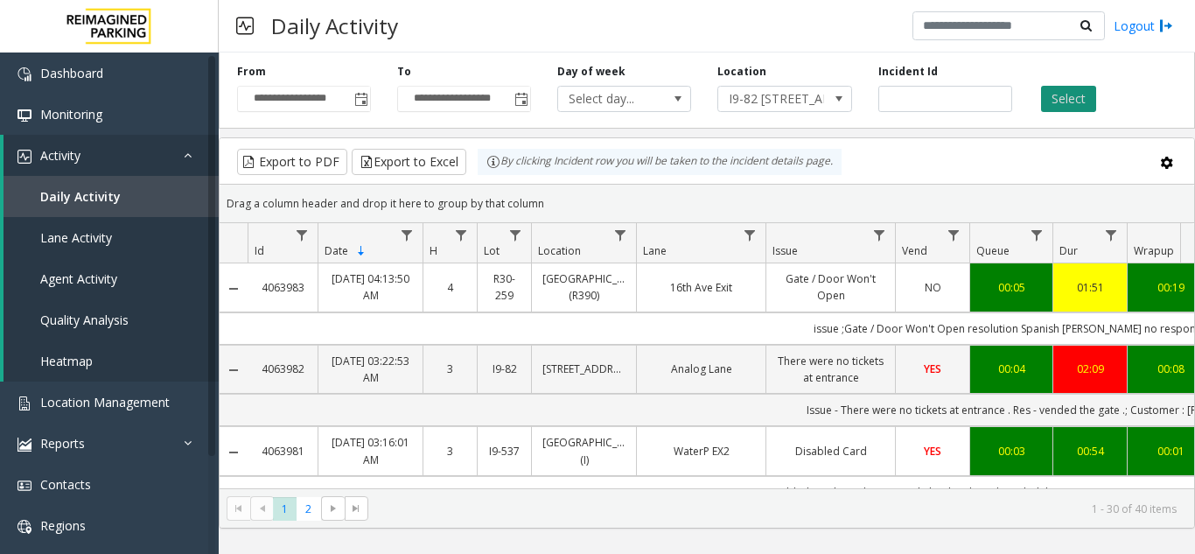
click at [1061, 102] on button "Select" at bounding box center [1068, 99] width 55 height 26
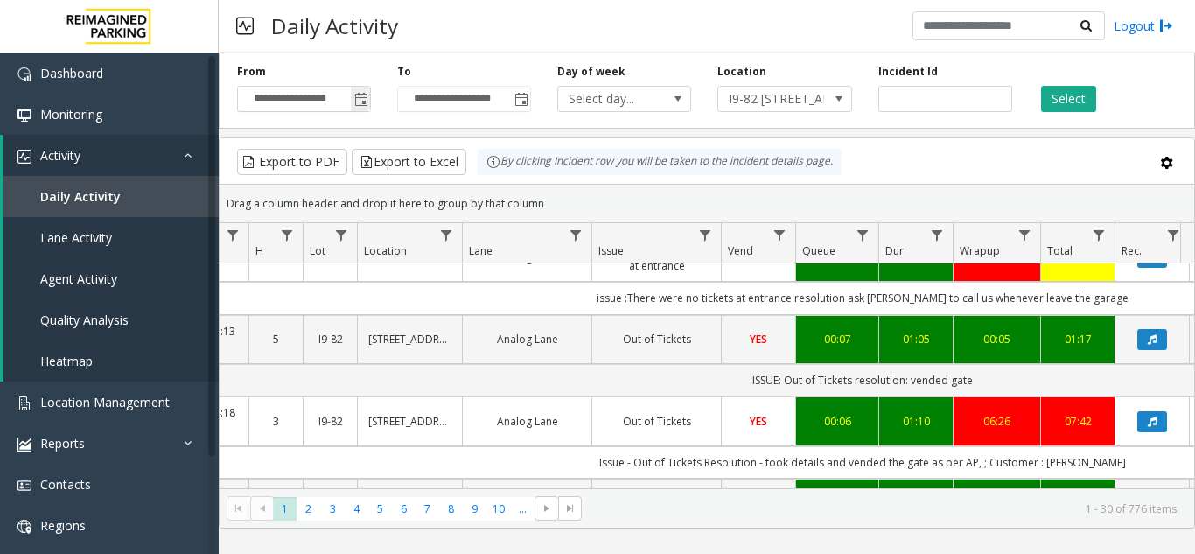
click at [355, 110] on span "Toggle popup" at bounding box center [360, 99] width 19 height 28
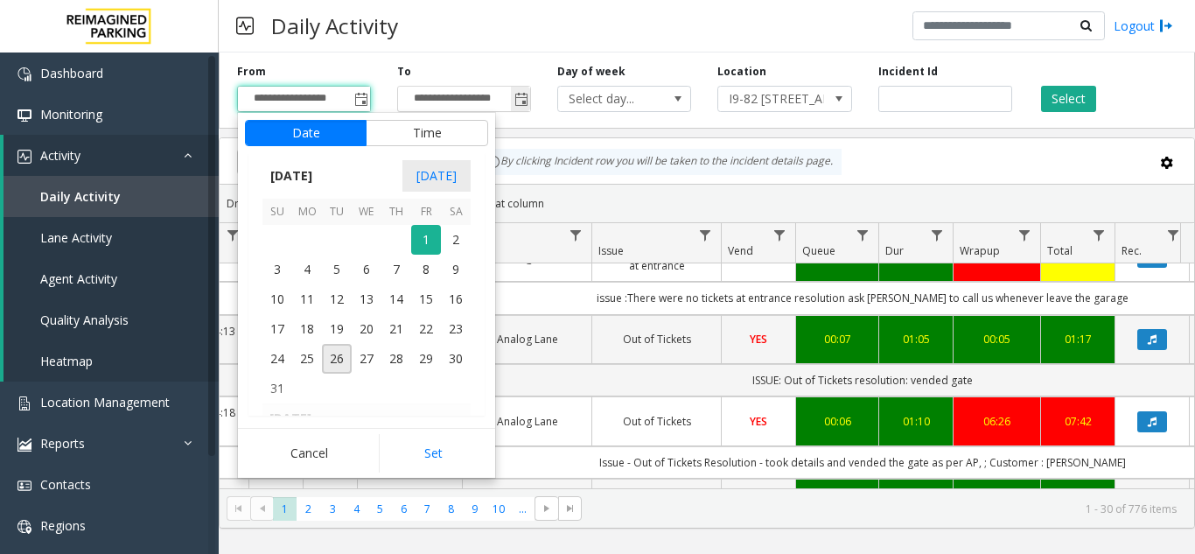
click at [521, 98] on span "Toggle popup" at bounding box center [521, 100] width 14 height 14
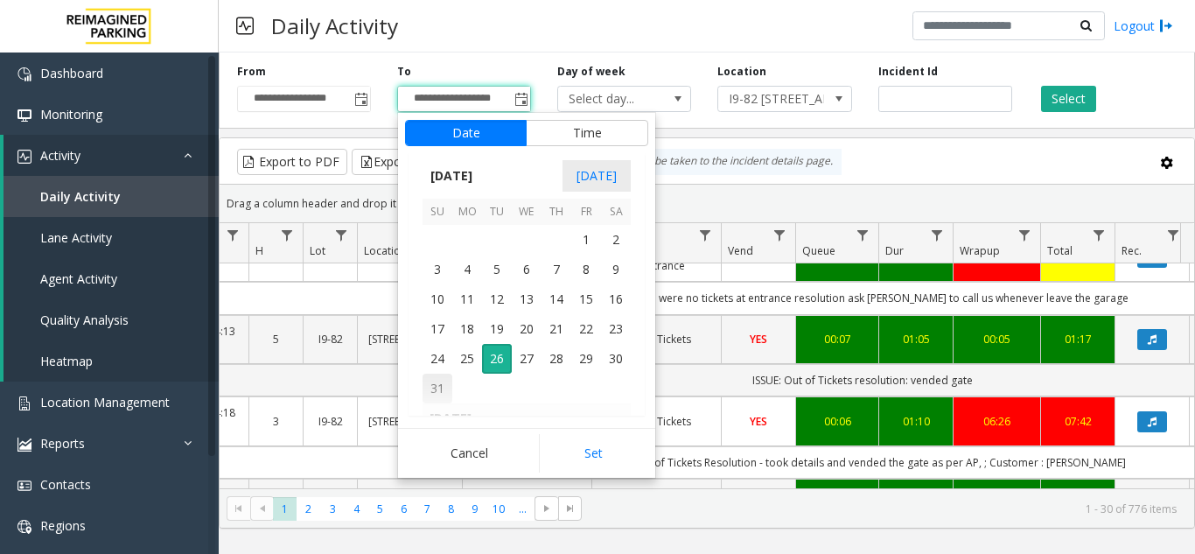
click at [444, 391] on span "31" at bounding box center [437, 388] width 30 height 30
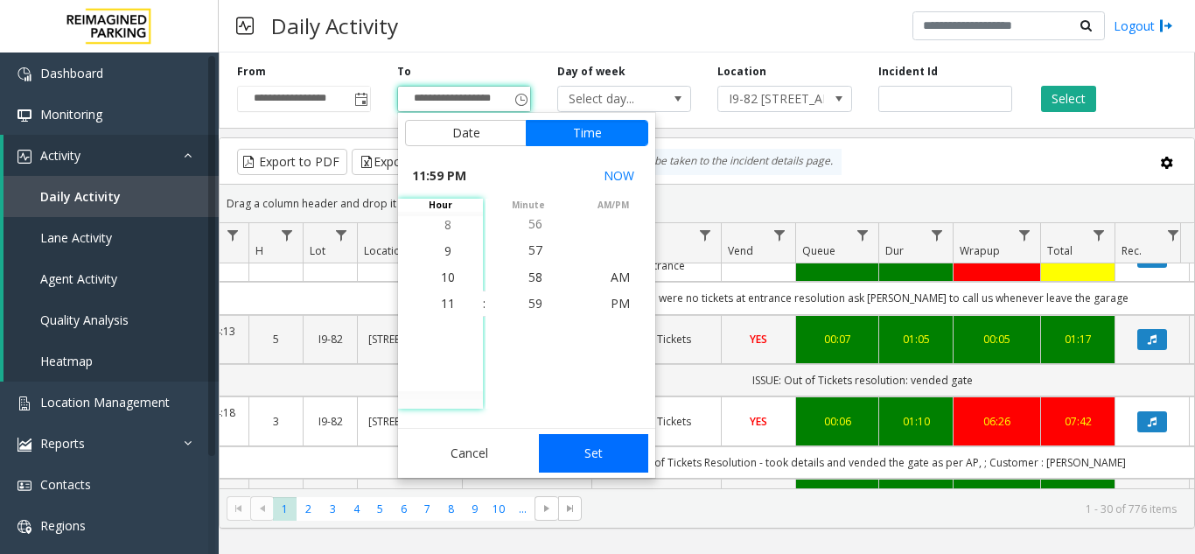
click at [575, 451] on button "Set" at bounding box center [594, 453] width 110 height 38
type input "**********"
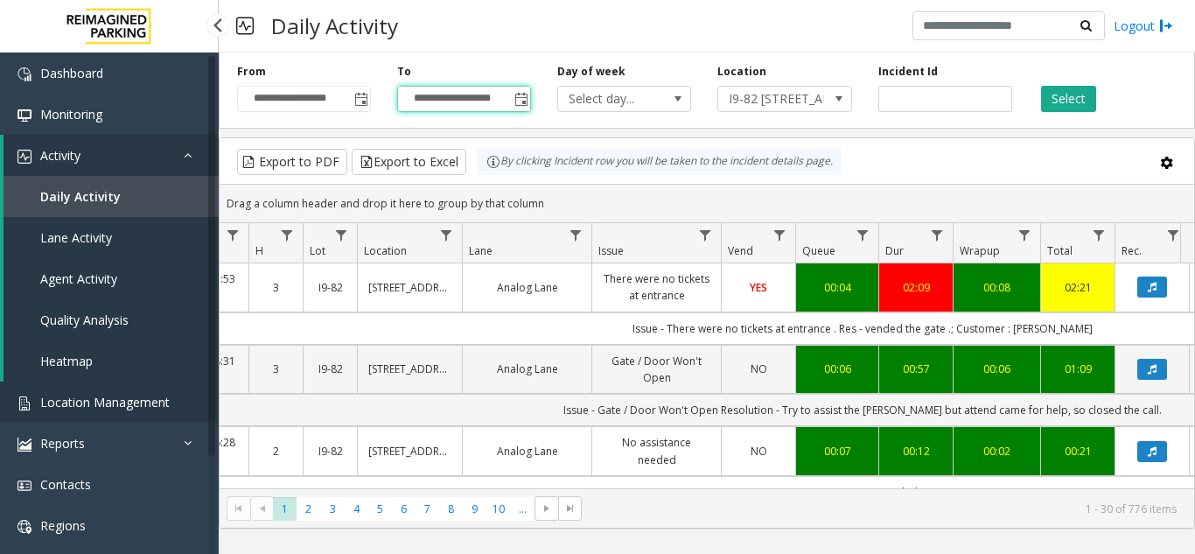
click at [104, 412] on link "Location Management" at bounding box center [109, 401] width 219 height 41
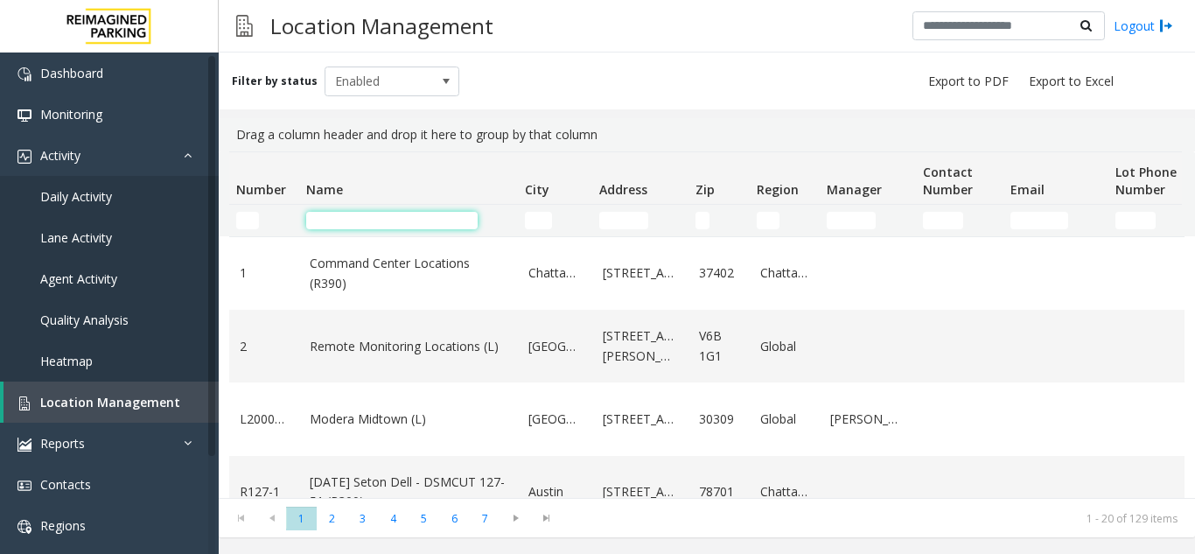
click at [401, 224] on input "Name Filter" at bounding box center [391, 220] width 171 height 17
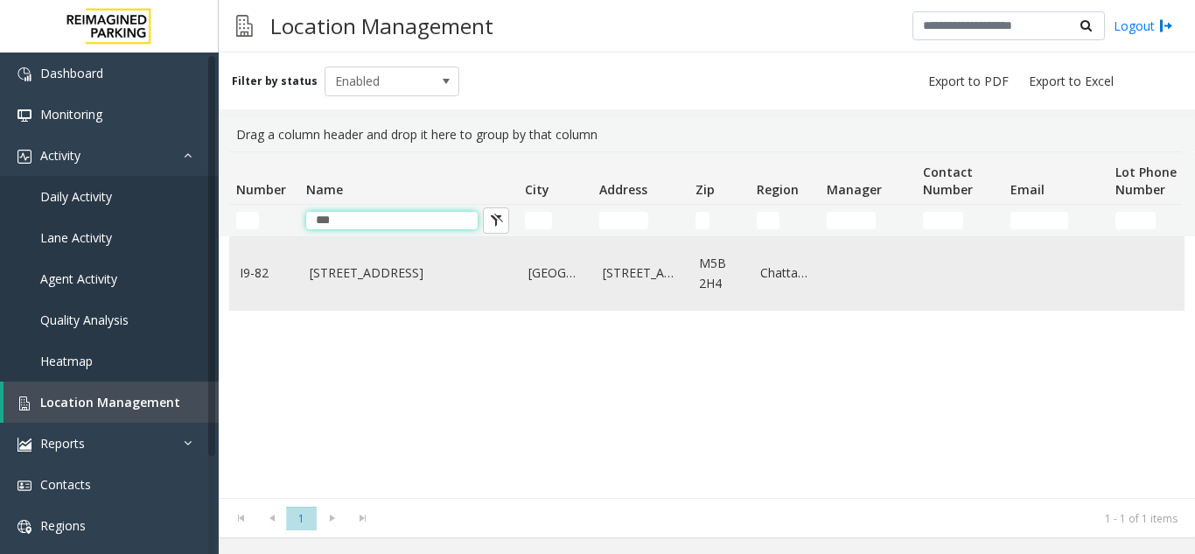
type input "***"
click at [406, 268] on link "[STREET_ADDRESS]" at bounding box center [409, 272] width 198 height 19
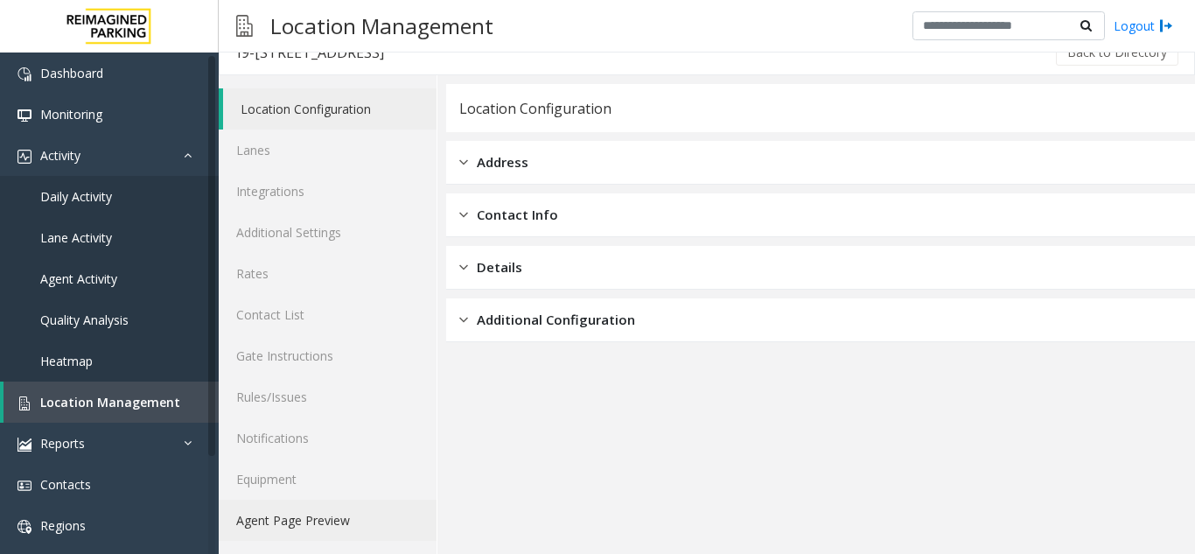
click at [296, 520] on link "Agent Page Preview" at bounding box center [328, 519] width 218 height 41
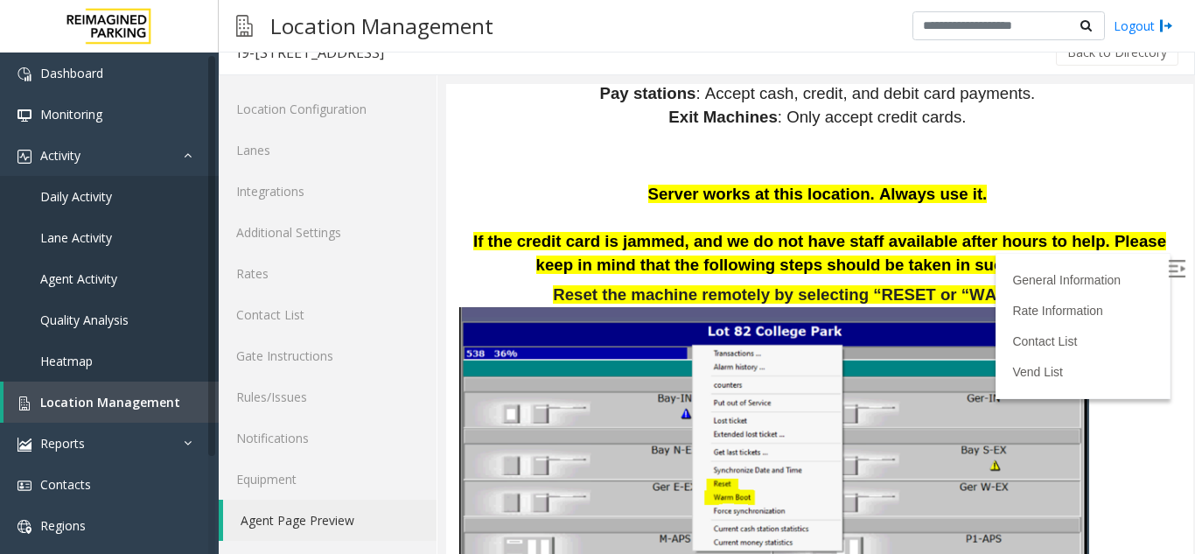
scroll to position [1662, 0]
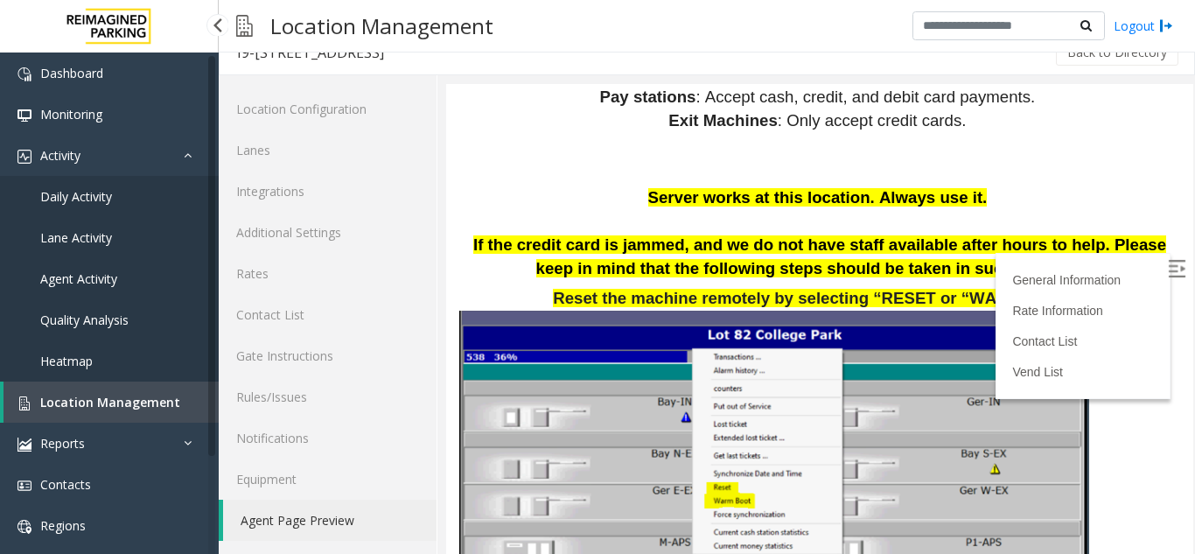
click at [119, 190] on link "Daily Activity" at bounding box center [109, 196] width 219 height 41
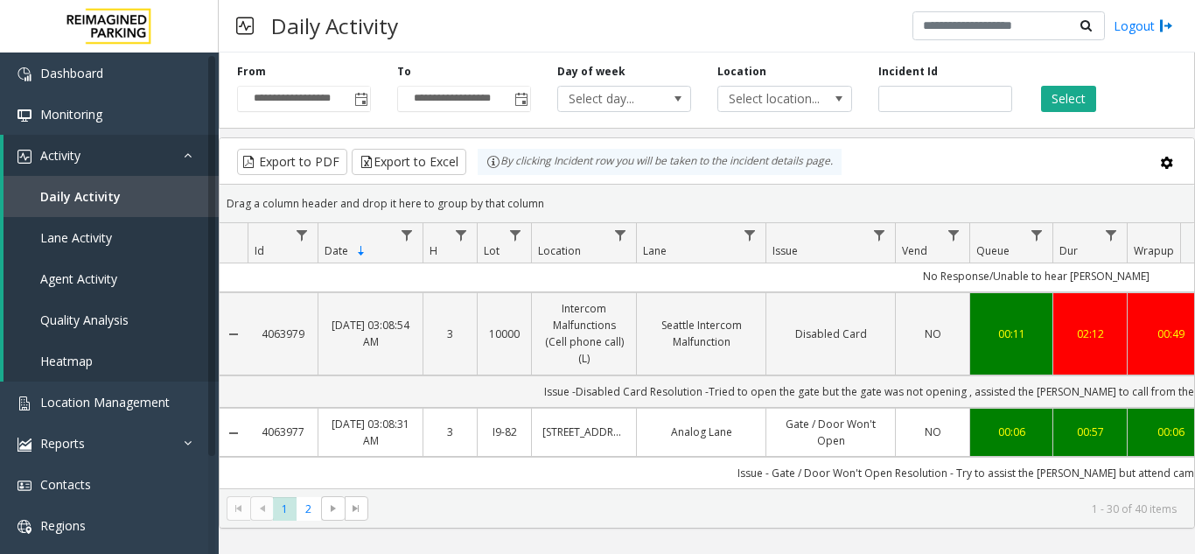
scroll to position [437, 0]
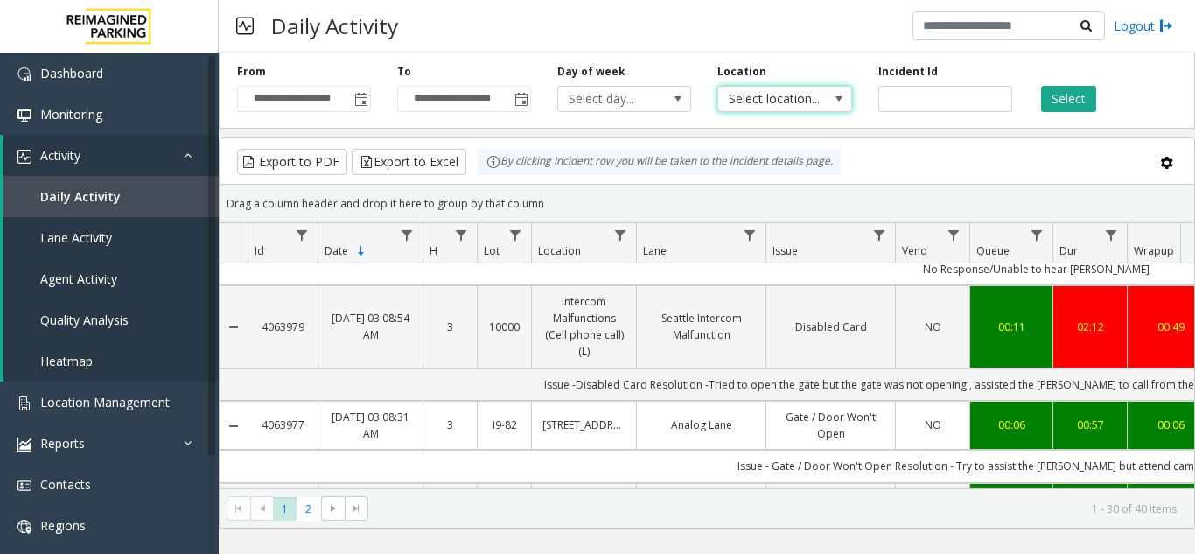
click at [731, 108] on span "Select location..." at bounding box center [771, 99] width 106 height 24
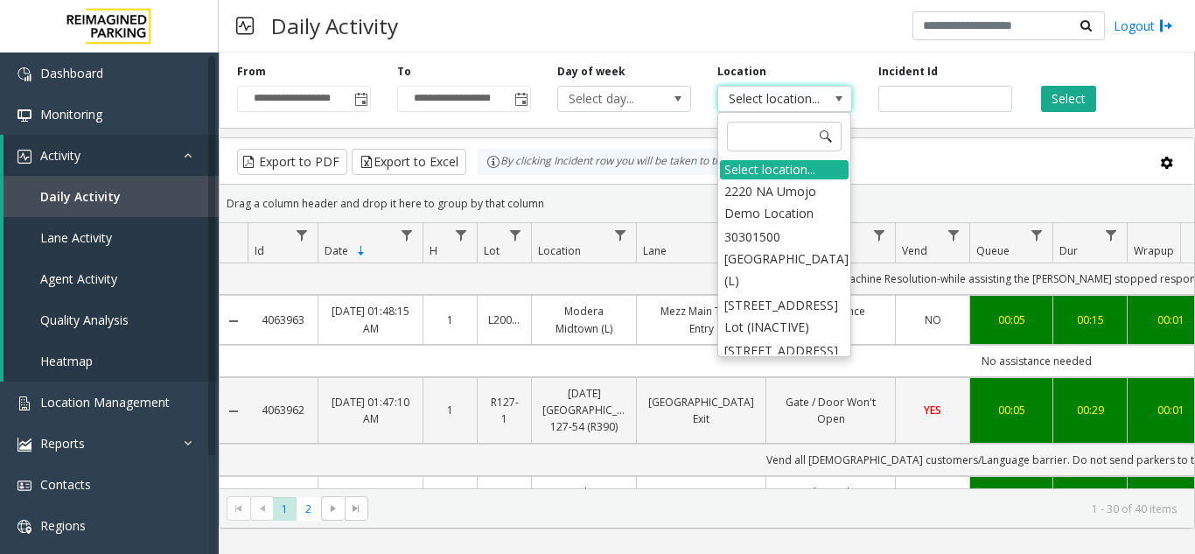
scroll to position [1924, 0]
